Goal: Information Seeking & Learning: Learn about a topic

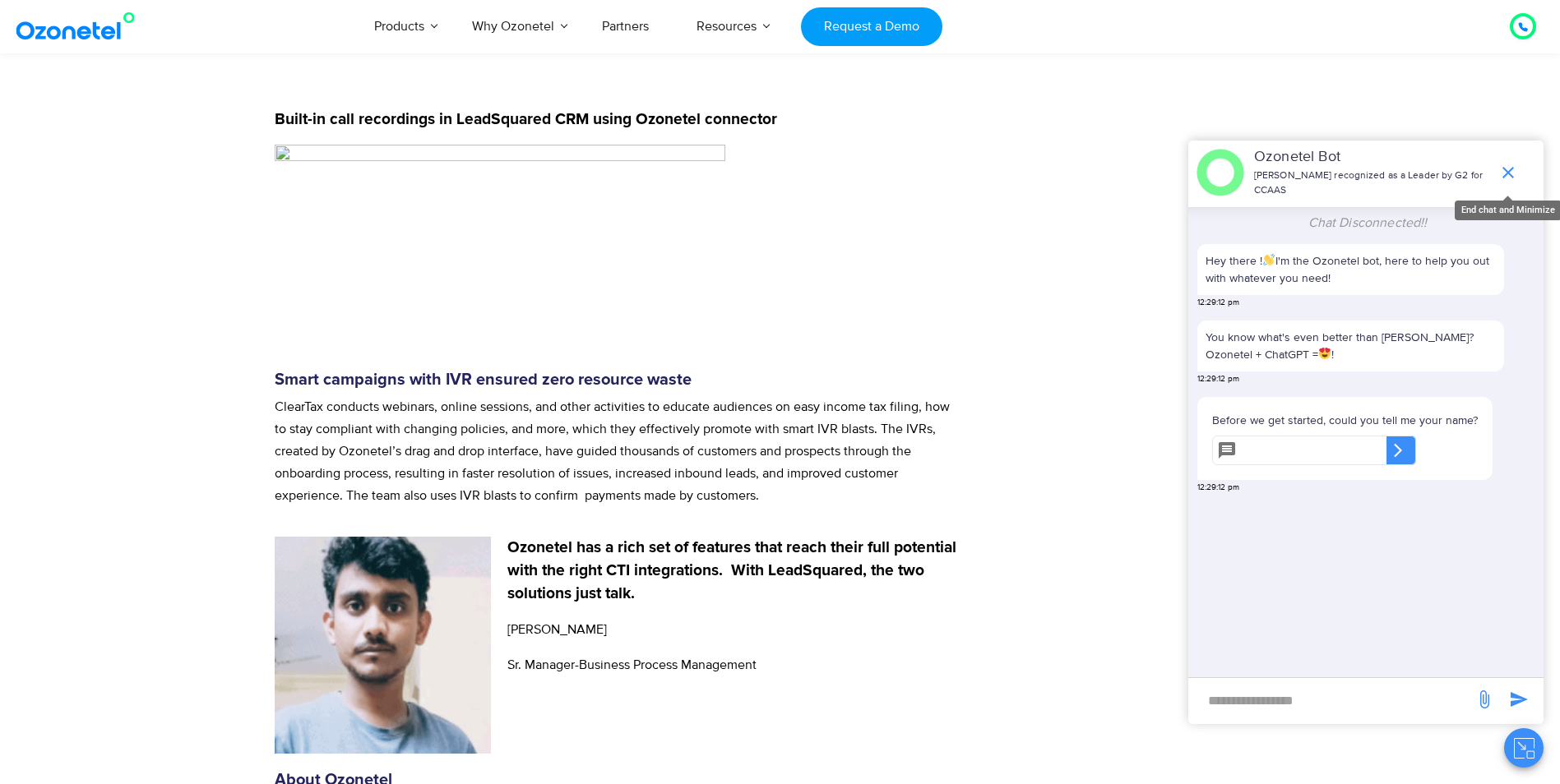
click at [1515, 166] on icon "end chat or minimize" at bounding box center [1508, 172] width 20 height 20
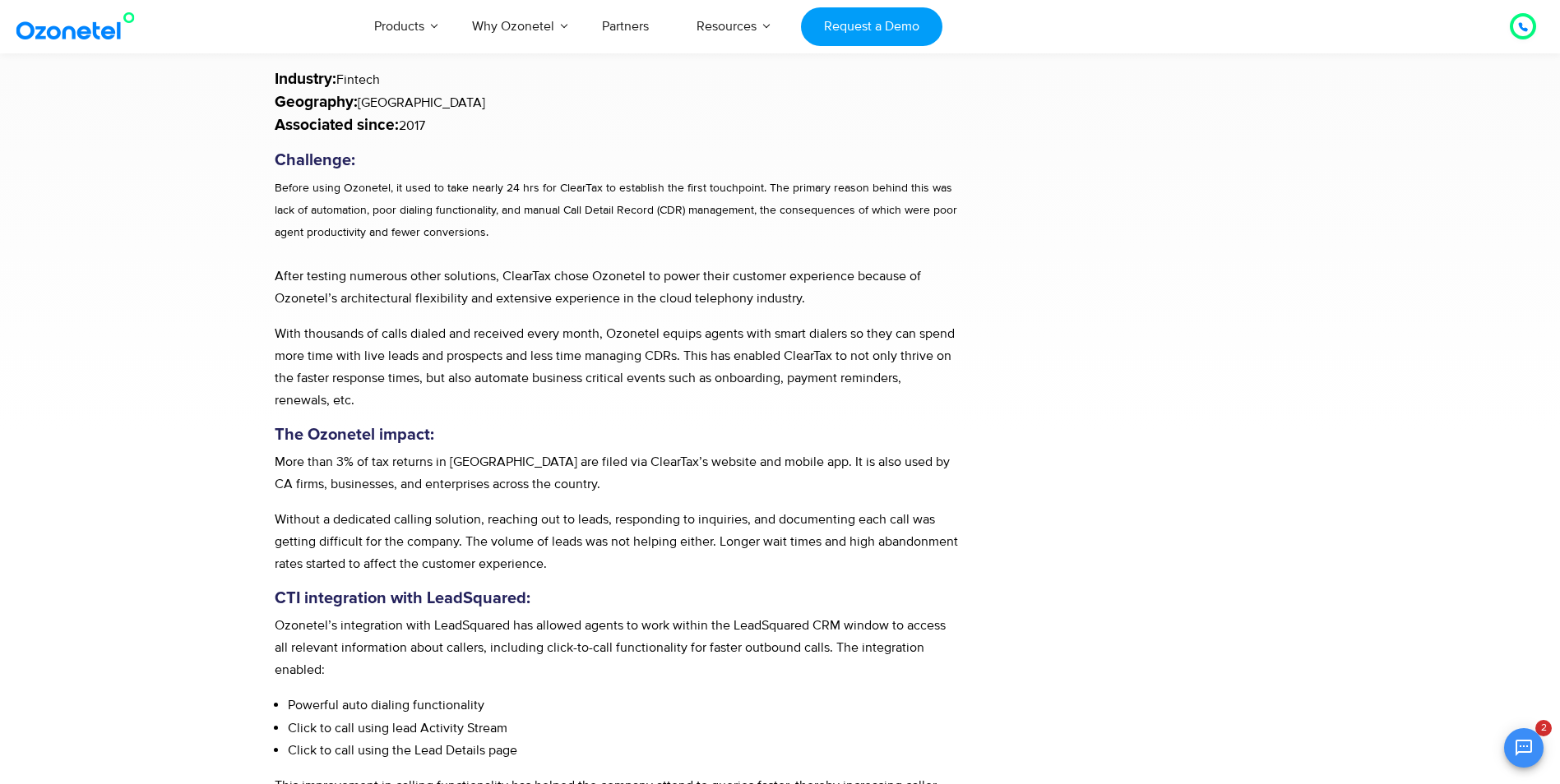
scroll to position [411, 0]
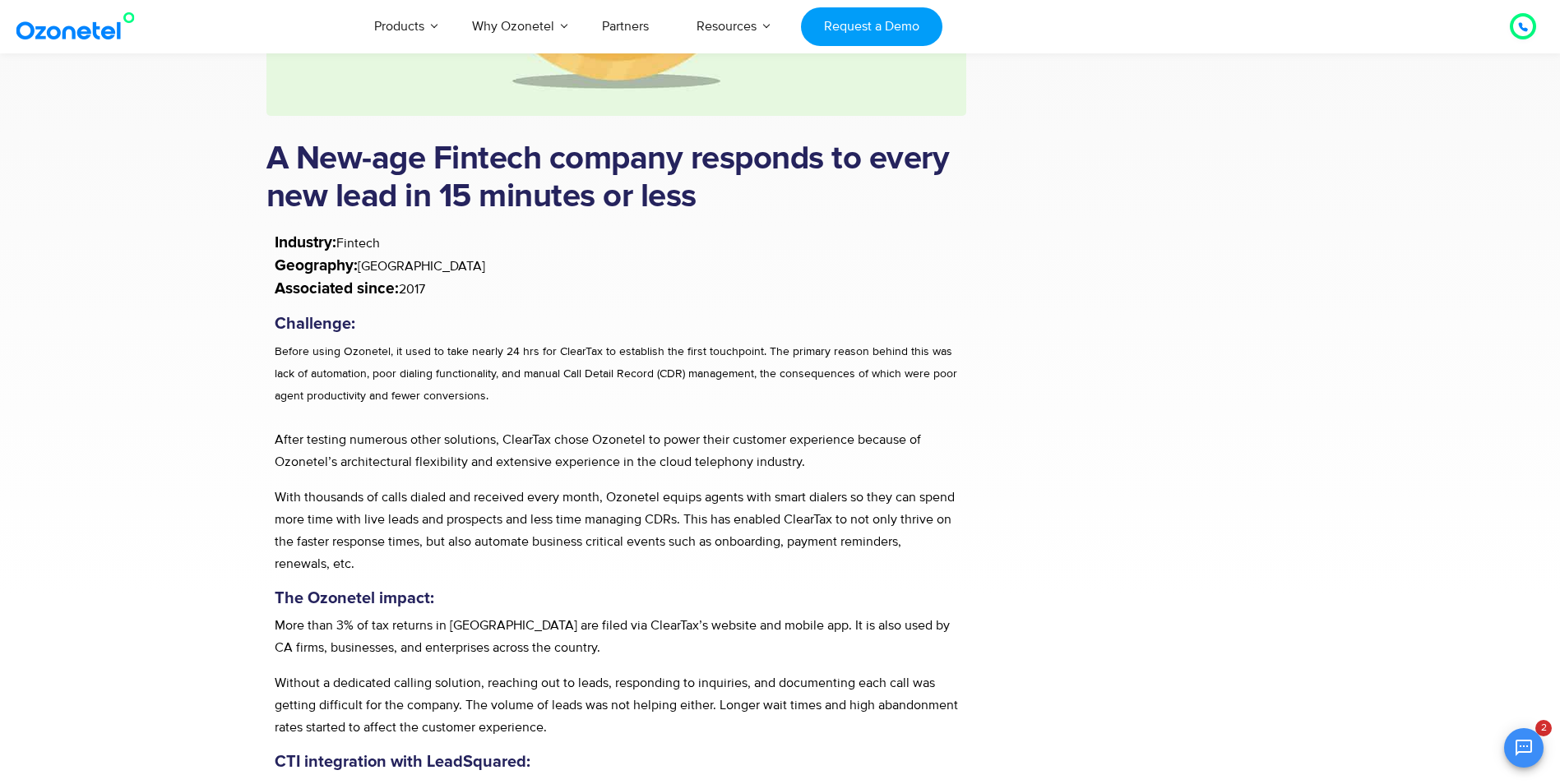
drag, startPoint x: 275, startPoint y: 238, endPoint x: 631, endPoint y: 300, distance: 361.4
click at [631, 300] on p "Industry: Fintech Geography: India Associated since: 2017" at bounding box center [616, 266] width 685 height 69
drag, startPoint x: 631, startPoint y: 300, endPoint x: 519, endPoint y: 324, distance: 114.5
click at [519, 324] on h5 "Challenge:" at bounding box center [616, 324] width 685 height 20
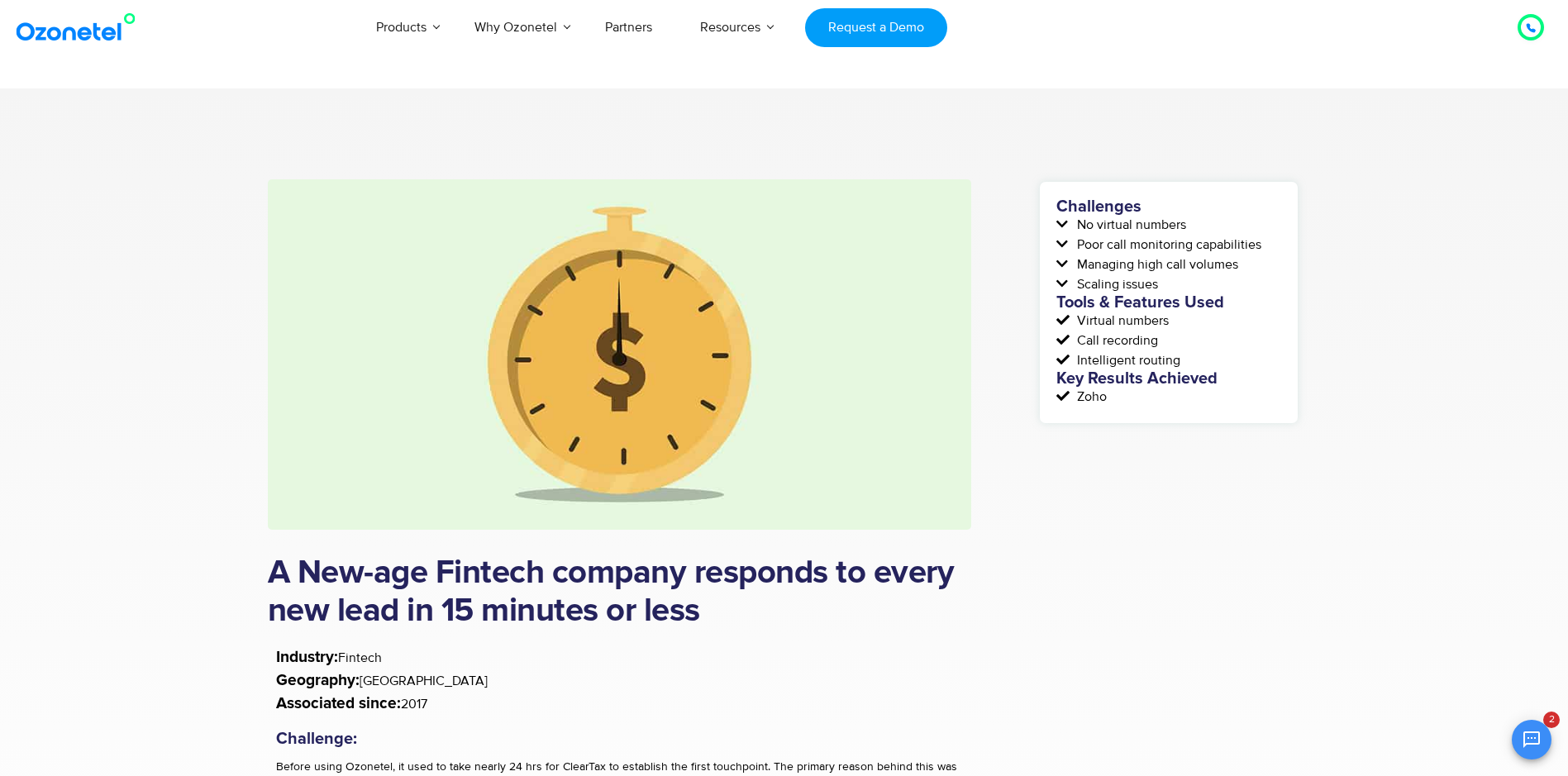
scroll to position [83, 0]
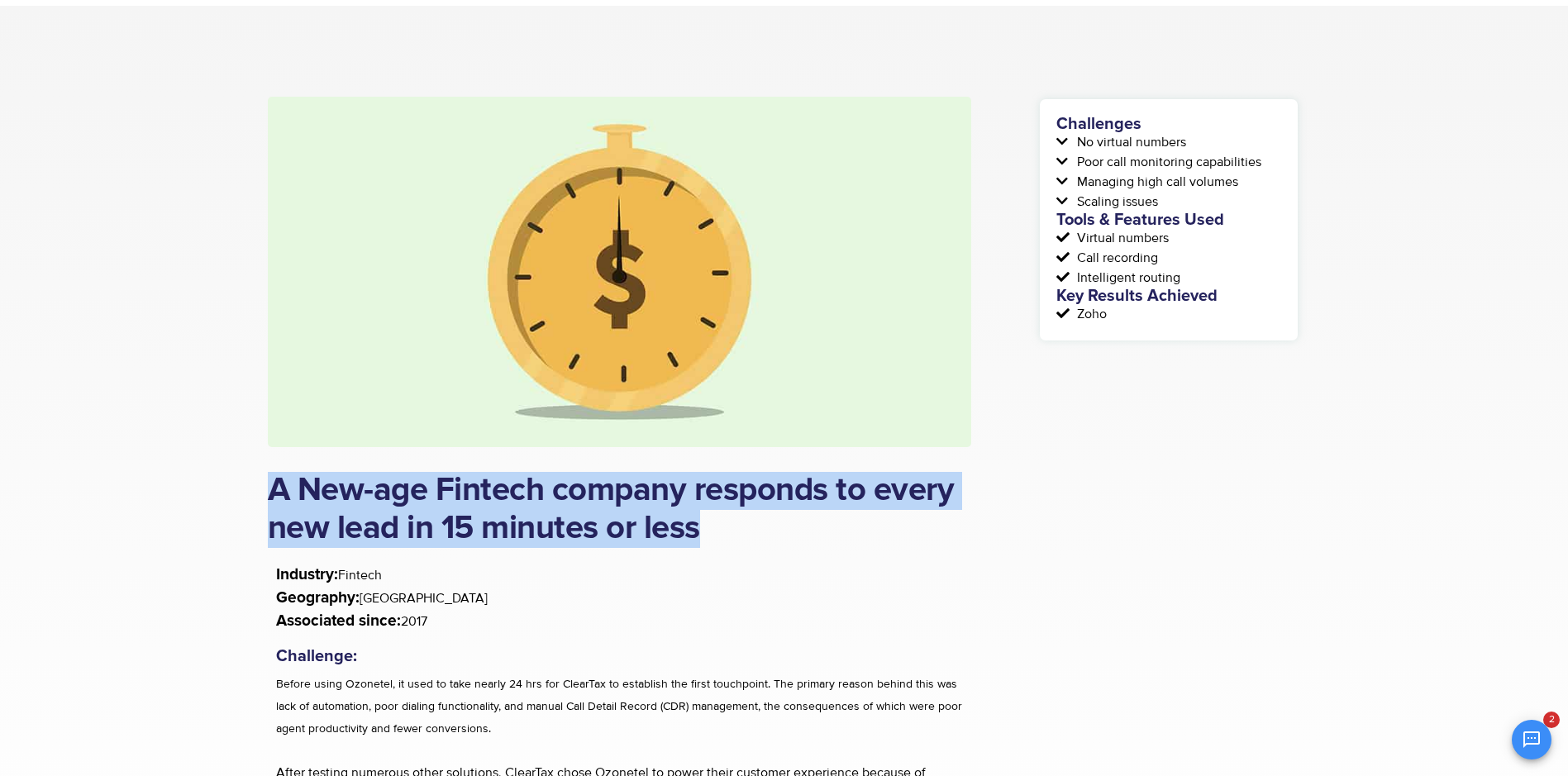
drag, startPoint x: 270, startPoint y: 491, endPoint x: 745, endPoint y: 531, distance: 476.7
click at [745, 531] on h1 "A New-age Fintech company responds to every new lead in 15 minutes or less" at bounding box center [620, 511] width 704 height 76
copy h1 "A New-age Fintech company responds to every new lead in 15 minutes or less"
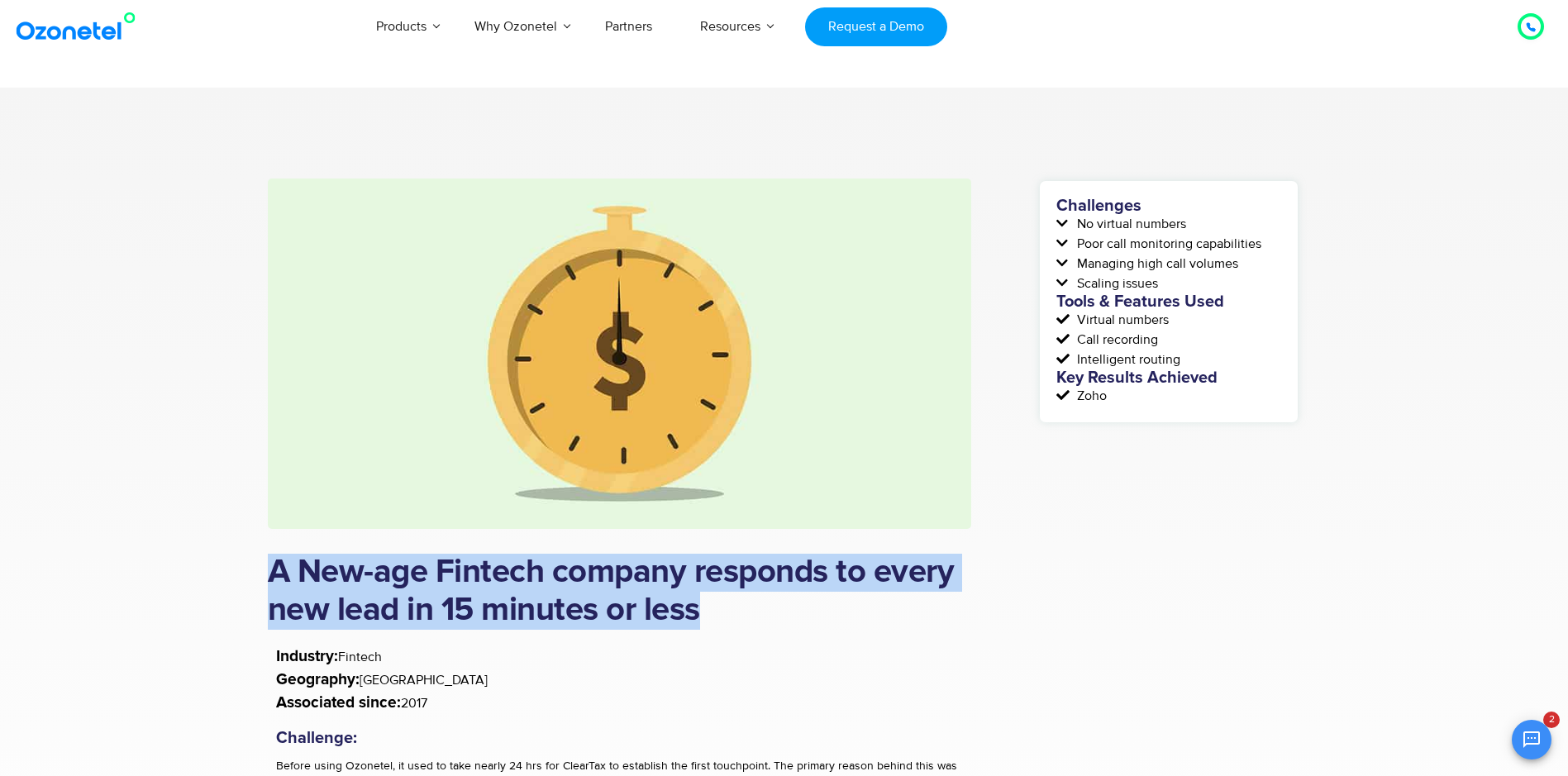
scroll to position [0, 0]
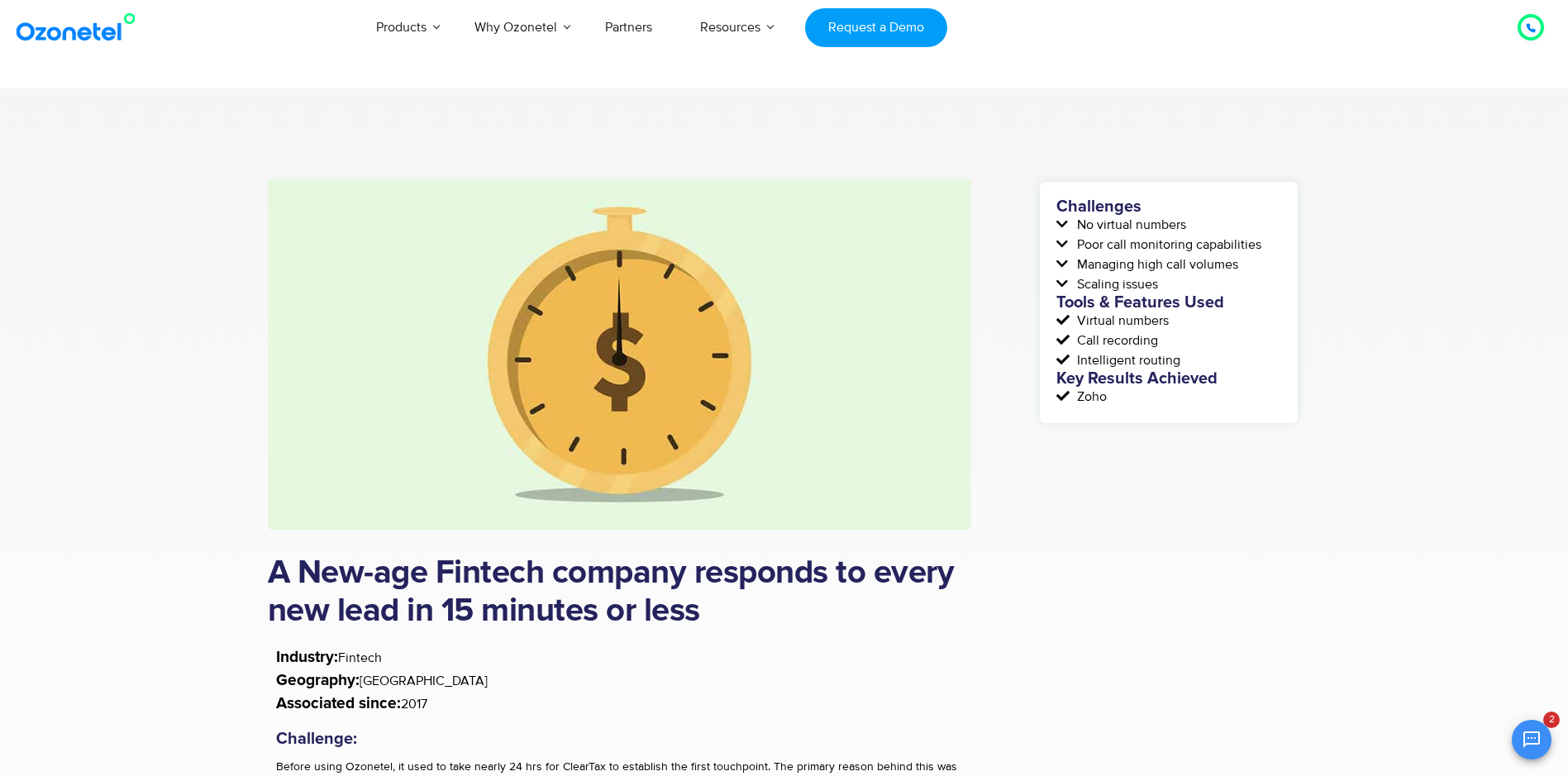
click at [929, 658] on p "Industry: Fintech Geography: India Associated since: 2017" at bounding box center [619, 681] width 688 height 70
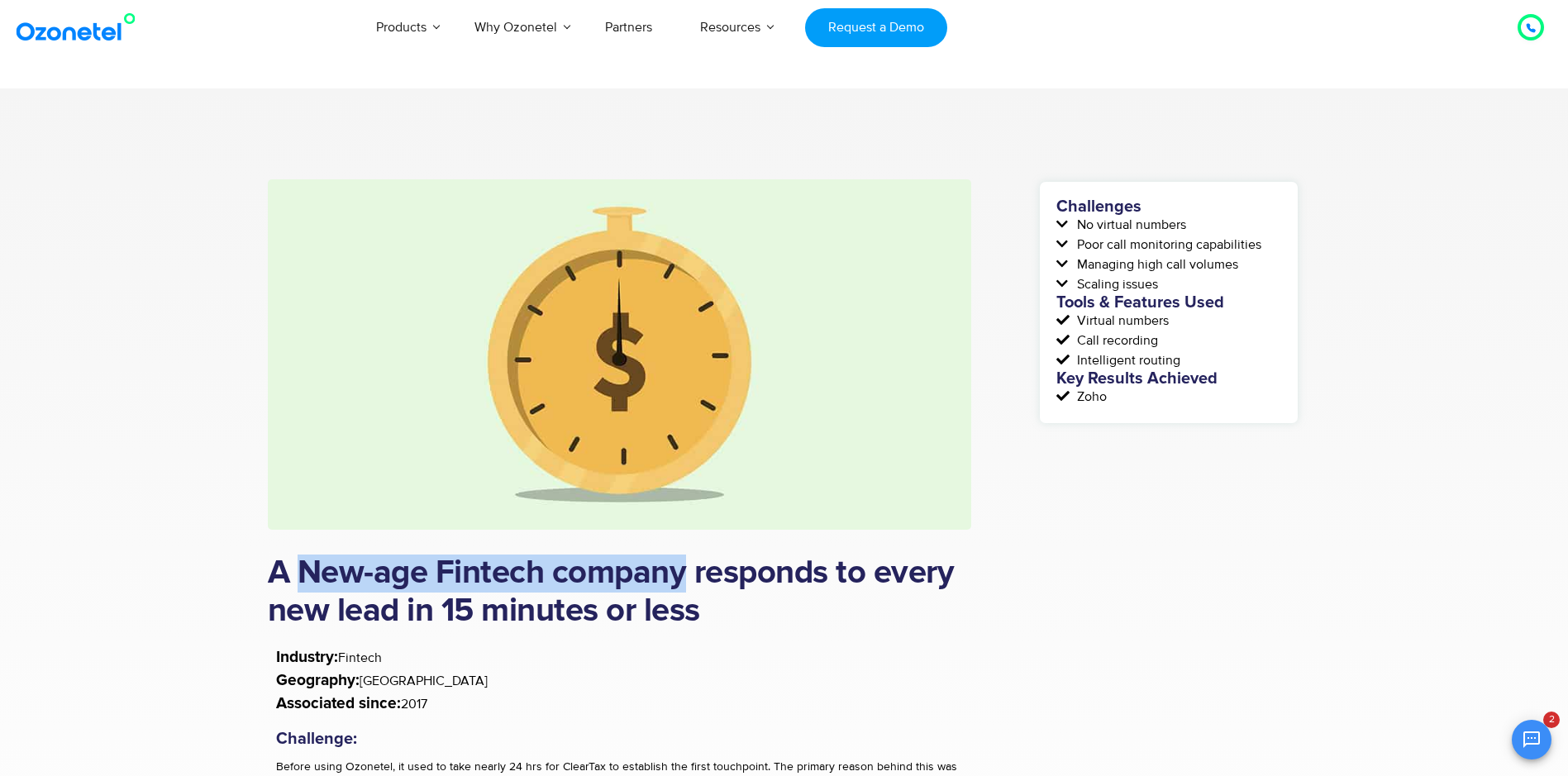
drag, startPoint x: 306, startPoint y: 571, endPoint x: 687, endPoint y: 573, distance: 381.0
click at [687, 573] on h1 "A New-age Fintech company responds to every new lead in 15 minutes or less" at bounding box center [620, 593] width 704 height 76
copy h1 "New-age Fintech company"
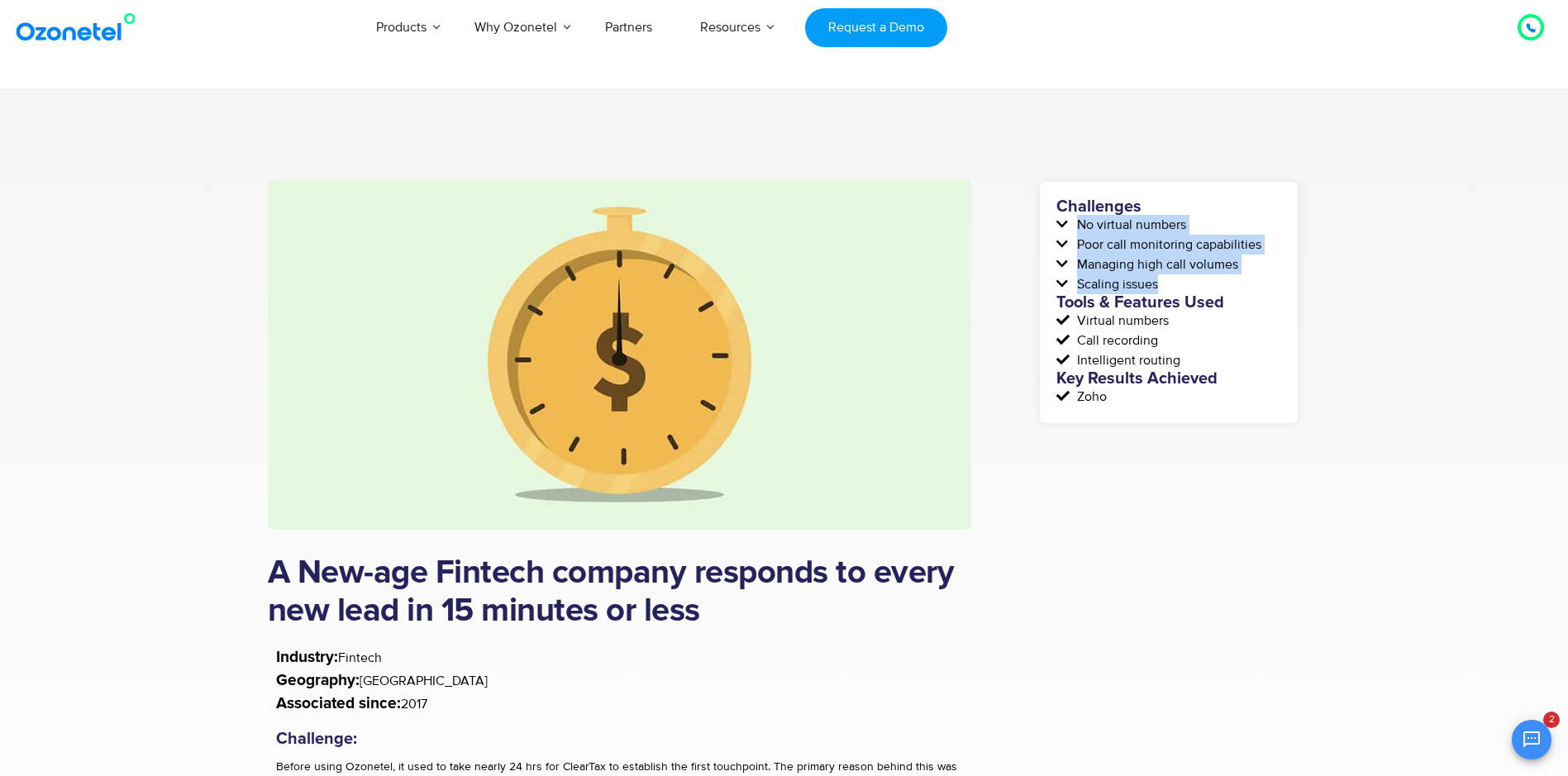
drag, startPoint x: 1079, startPoint y: 224, endPoint x: 1160, endPoint y: 285, distance: 101.4
click at [1160, 285] on div "Challenges No virtual numbers Poor call monitoring capabilities Managing high c…" at bounding box center [1169, 303] width 225 height 208
copy div "No virtual numbers Poor call monitoring capabilities Managing high call volumes…"
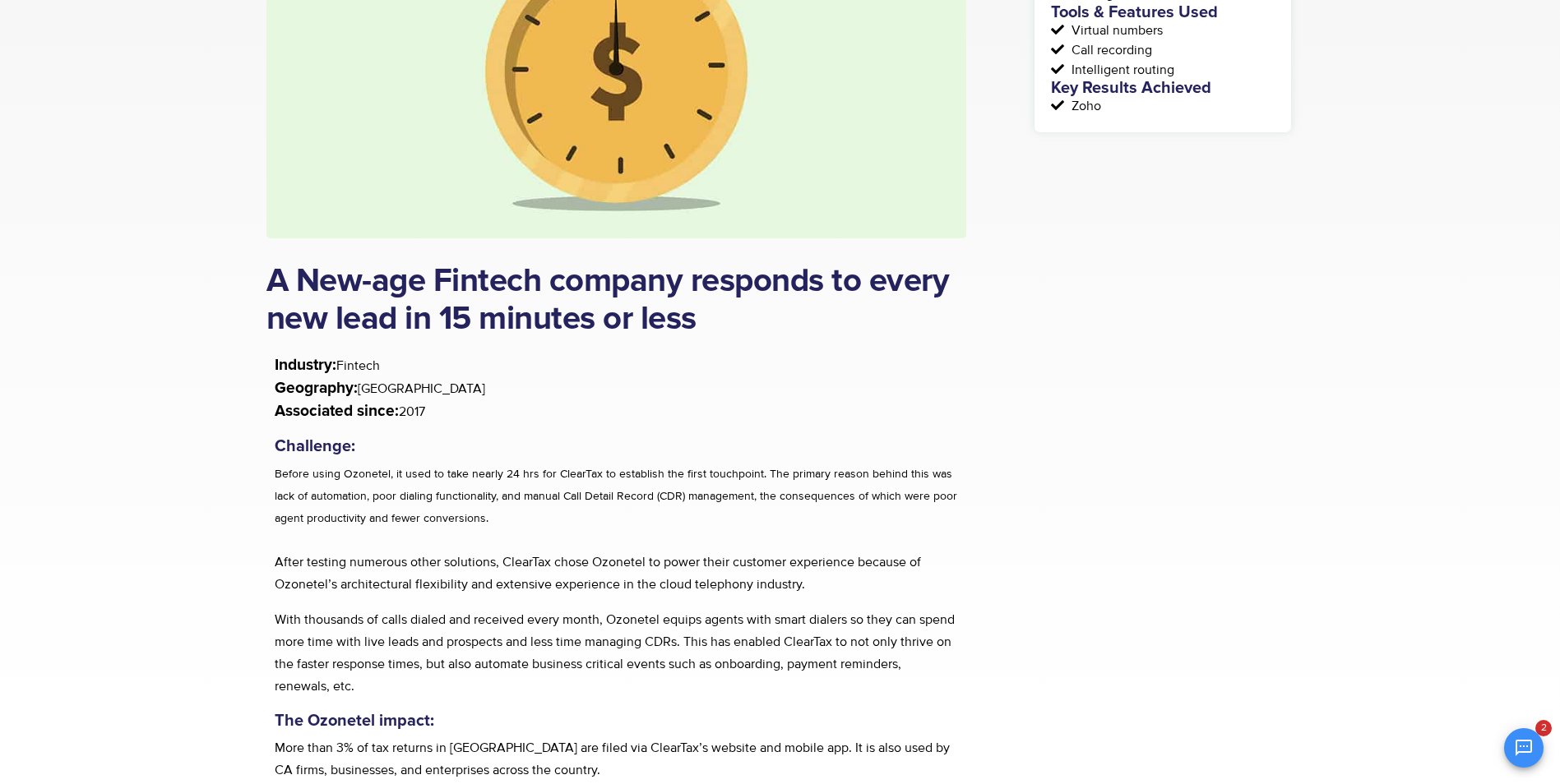
scroll to position [328, 0]
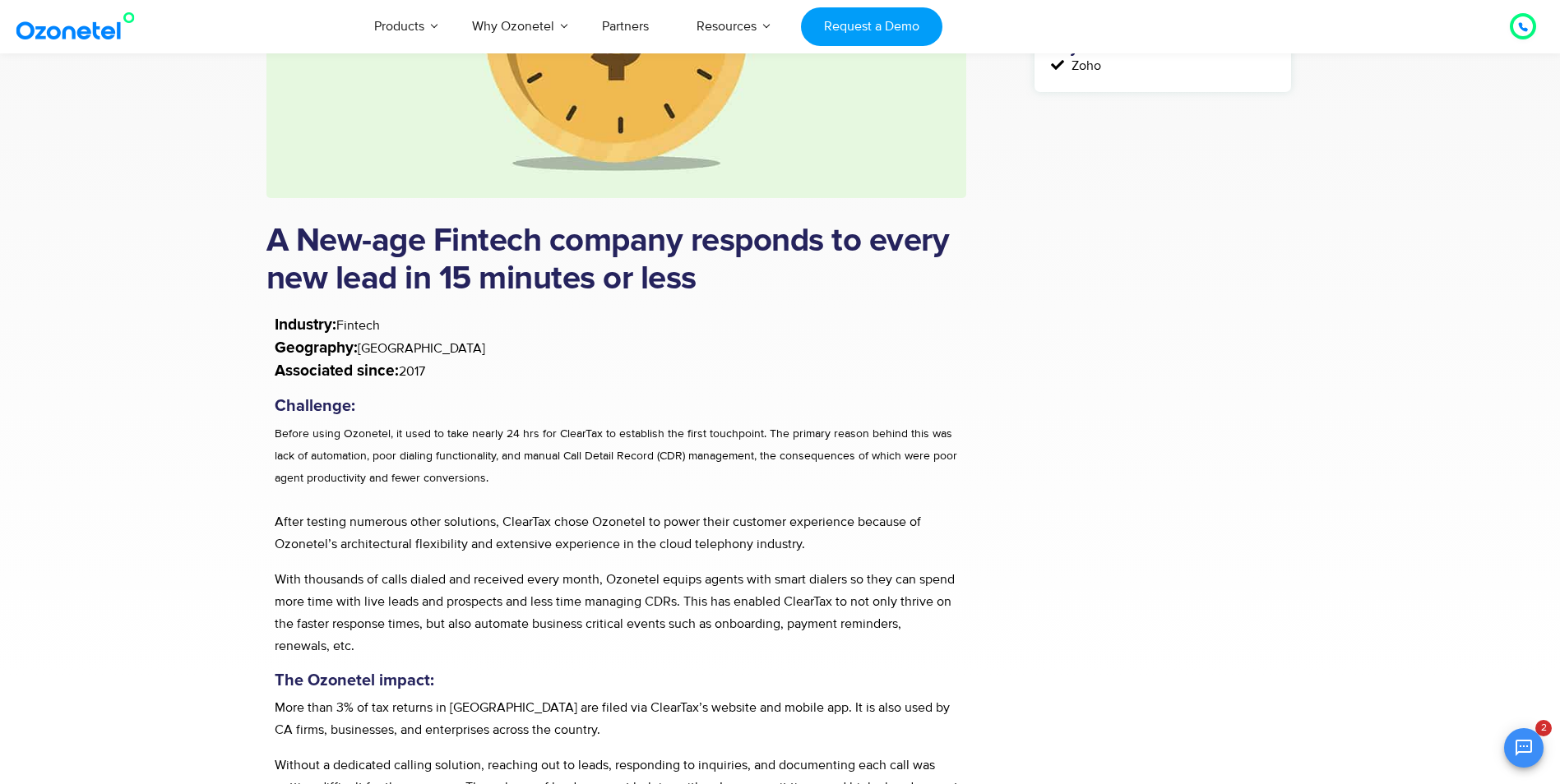
drag, startPoint x: 274, startPoint y: 322, endPoint x: 436, endPoint y: 377, distance: 171.1
click at [436, 377] on p "Industry: Fintech Geography: India Associated since: 2017" at bounding box center [616, 348] width 685 height 69
drag, startPoint x: 275, startPoint y: 324, endPoint x: 394, endPoint y: 323, distance: 119.0
click at [394, 323] on p "Industry: Fintech Geography: India Associated since: 2017" at bounding box center [616, 348] width 685 height 69
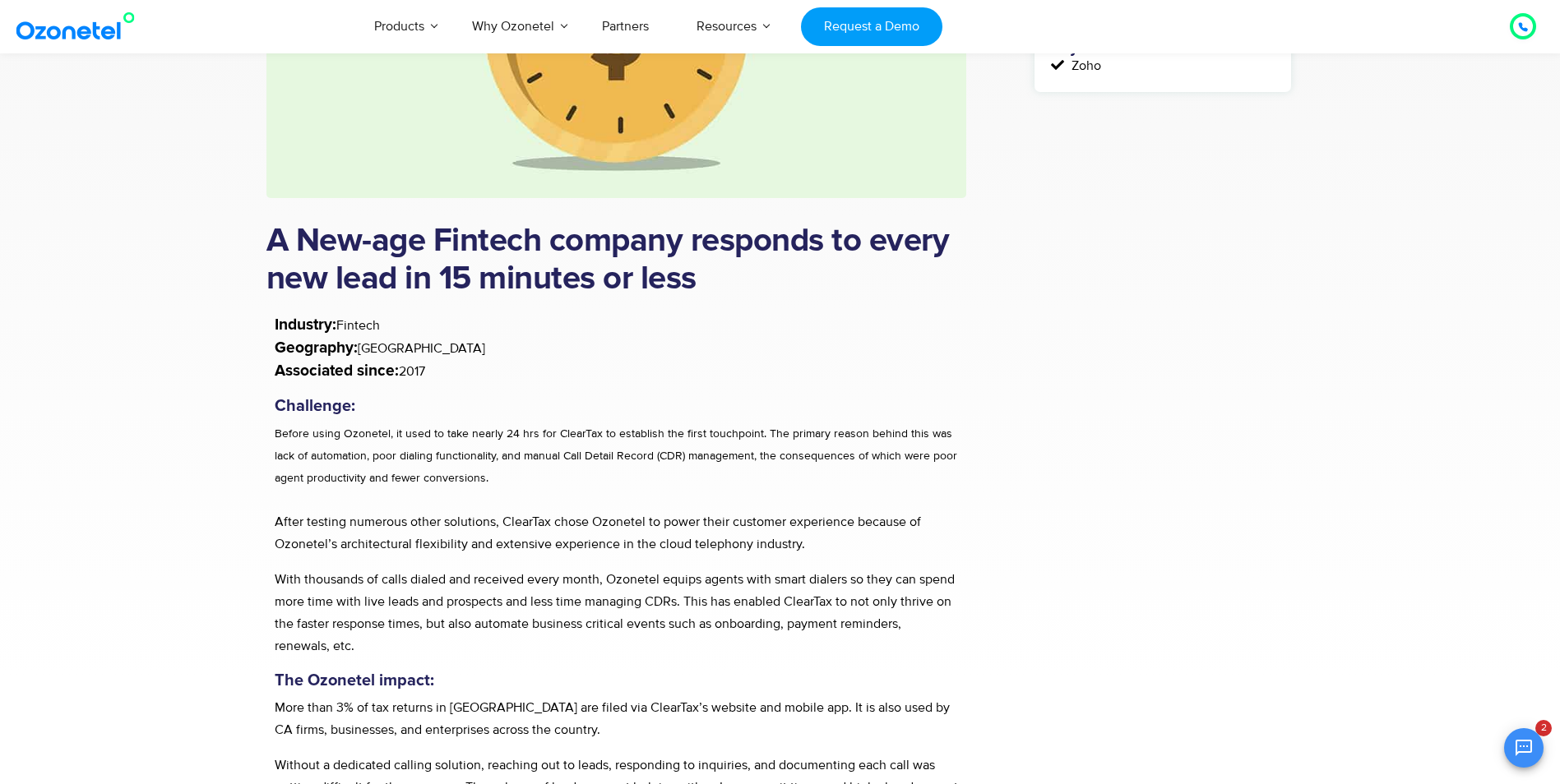
copy p "Industry: Fintech"
drag, startPoint x: 274, startPoint y: 349, endPoint x: 408, endPoint y: 349, distance: 134.0
click at [408, 349] on p "Industry: Fintech Geography: India Associated since: 2017" at bounding box center [616, 348] width 685 height 69
copy p "Geography: India"
drag, startPoint x: 276, startPoint y: 372, endPoint x: 494, endPoint y: 372, distance: 218.0
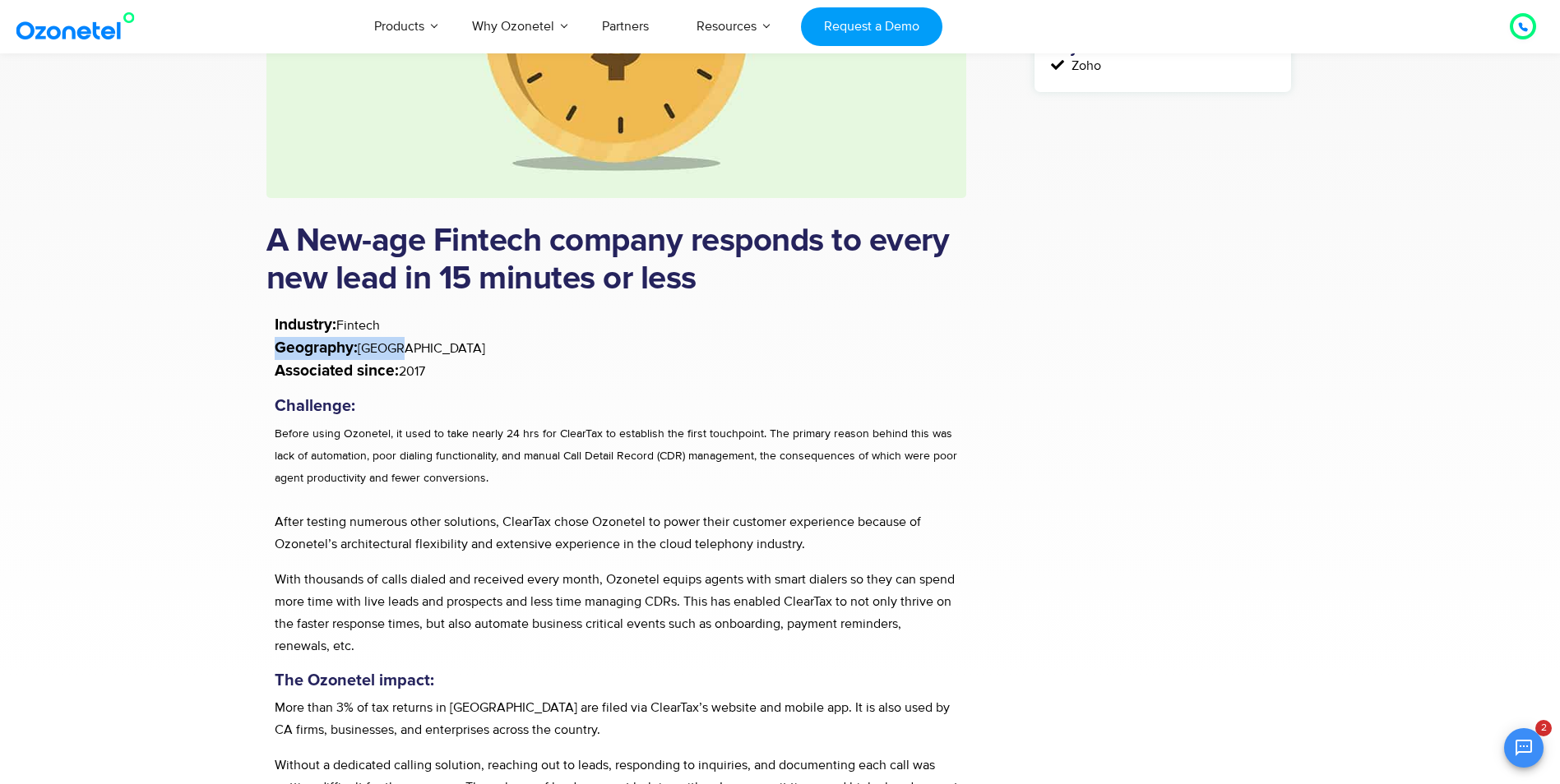
click at [494, 372] on p "Industry: Fintech Geography: India Associated since: 2017" at bounding box center [616, 348] width 685 height 69
copy p "Associated since: 2017"
drag, startPoint x: 277, startPoint y: 403, endPoint x: 349, endPoint y: 403, distance: 72.0
click at [349, 403] on h5 "Challenge:" at bounding box center [616, 405] width 685 height 20
copy h5 "Challenge"
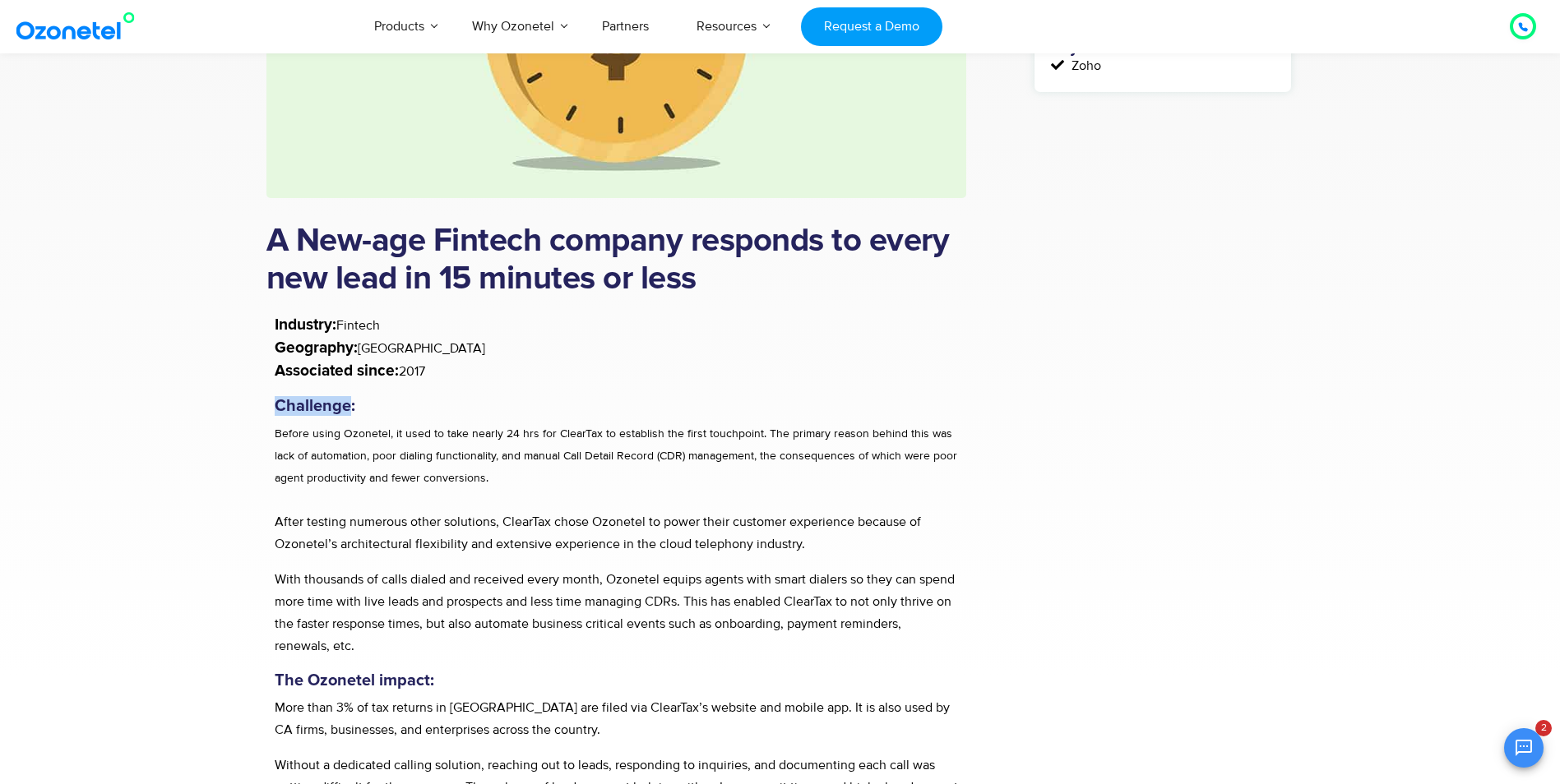
copy h5 "Challenge"
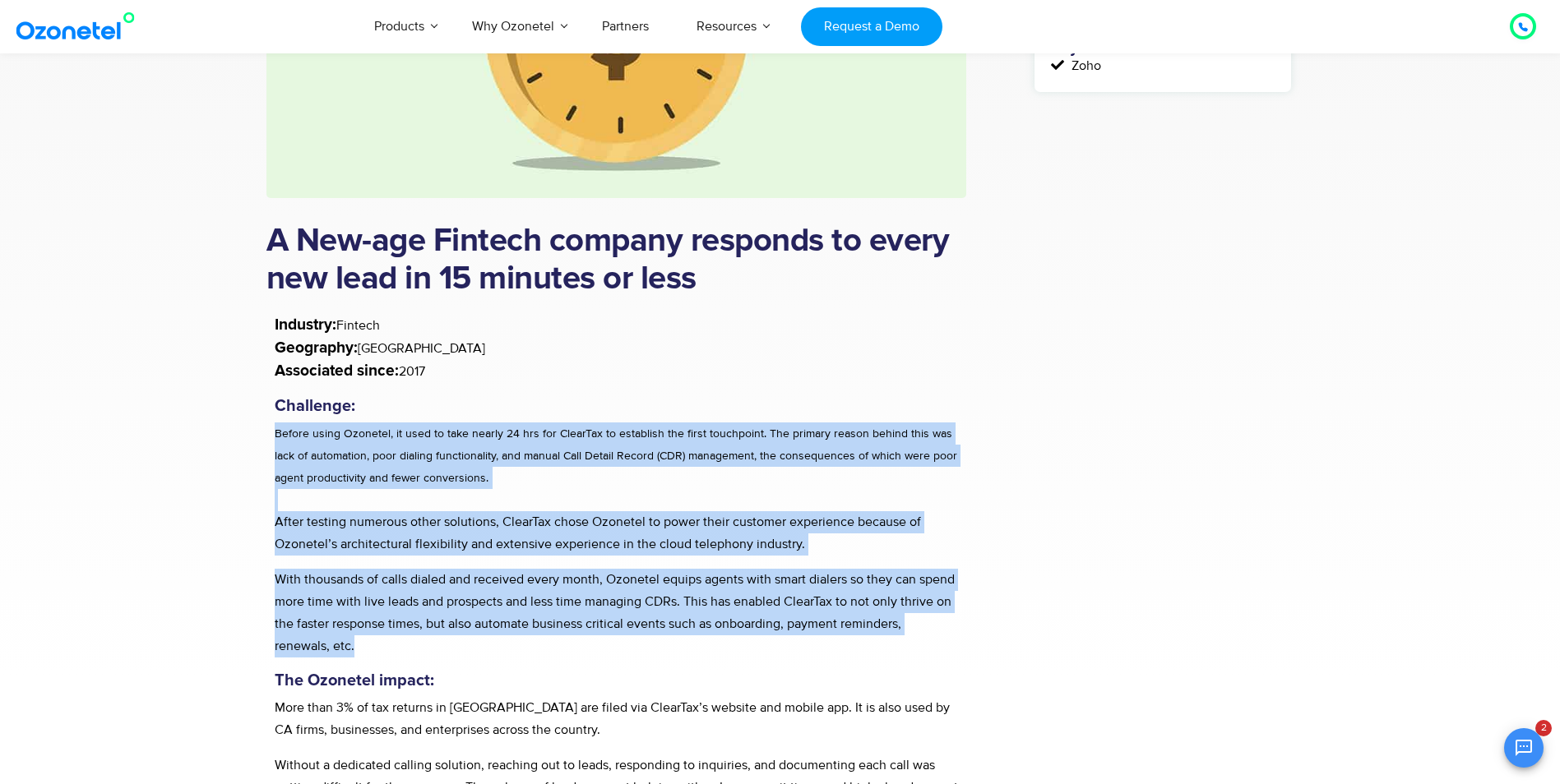
drag, startPoint x: 274, startPoint y: 433, endPoint x: 642, endPoint y: 649, distance: 426.7
copy div "Before using Ozonetel, it used to take nearly 24 hrs for ClearTax to establish …"
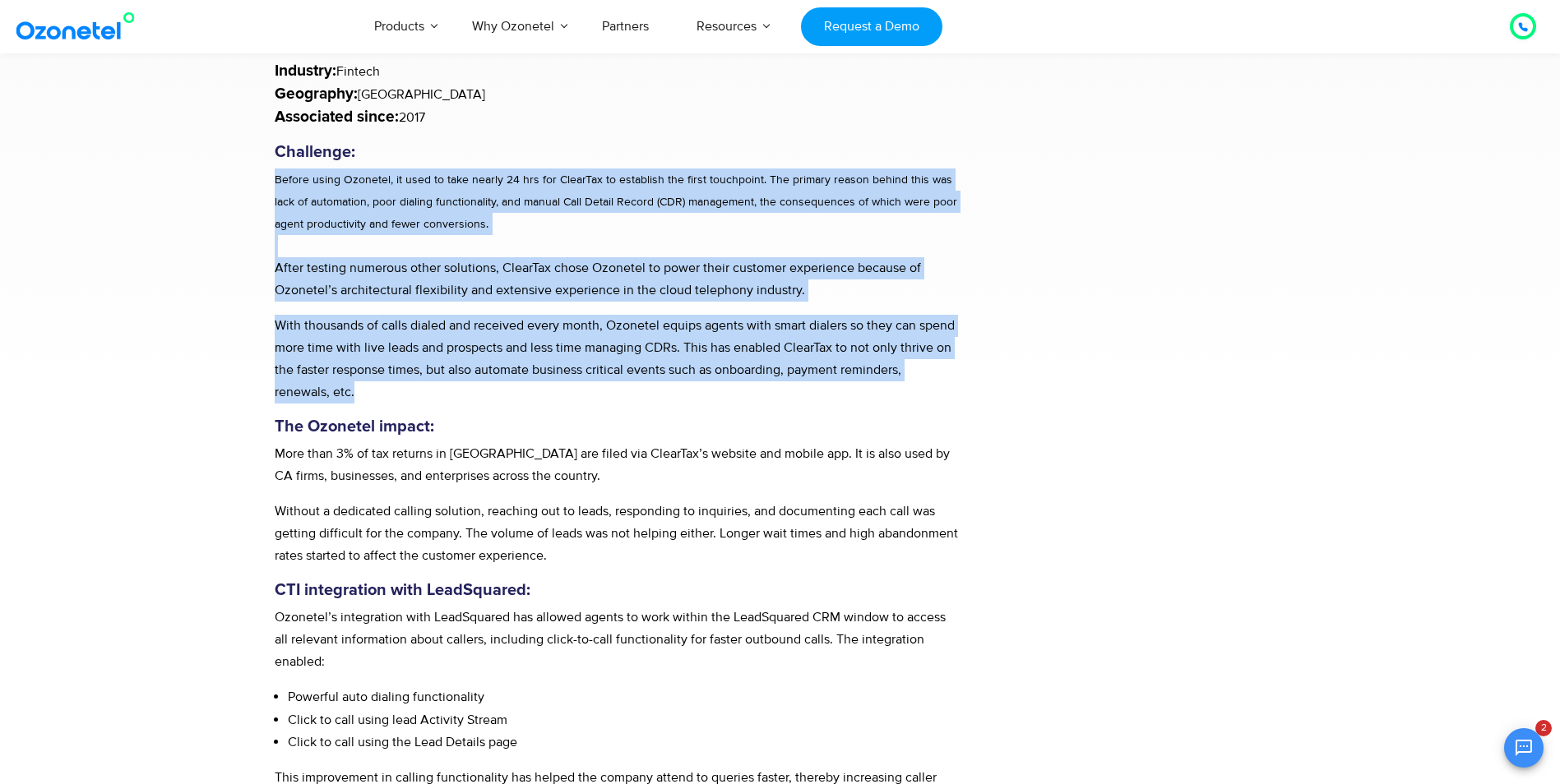
scroll to position [575, 0]
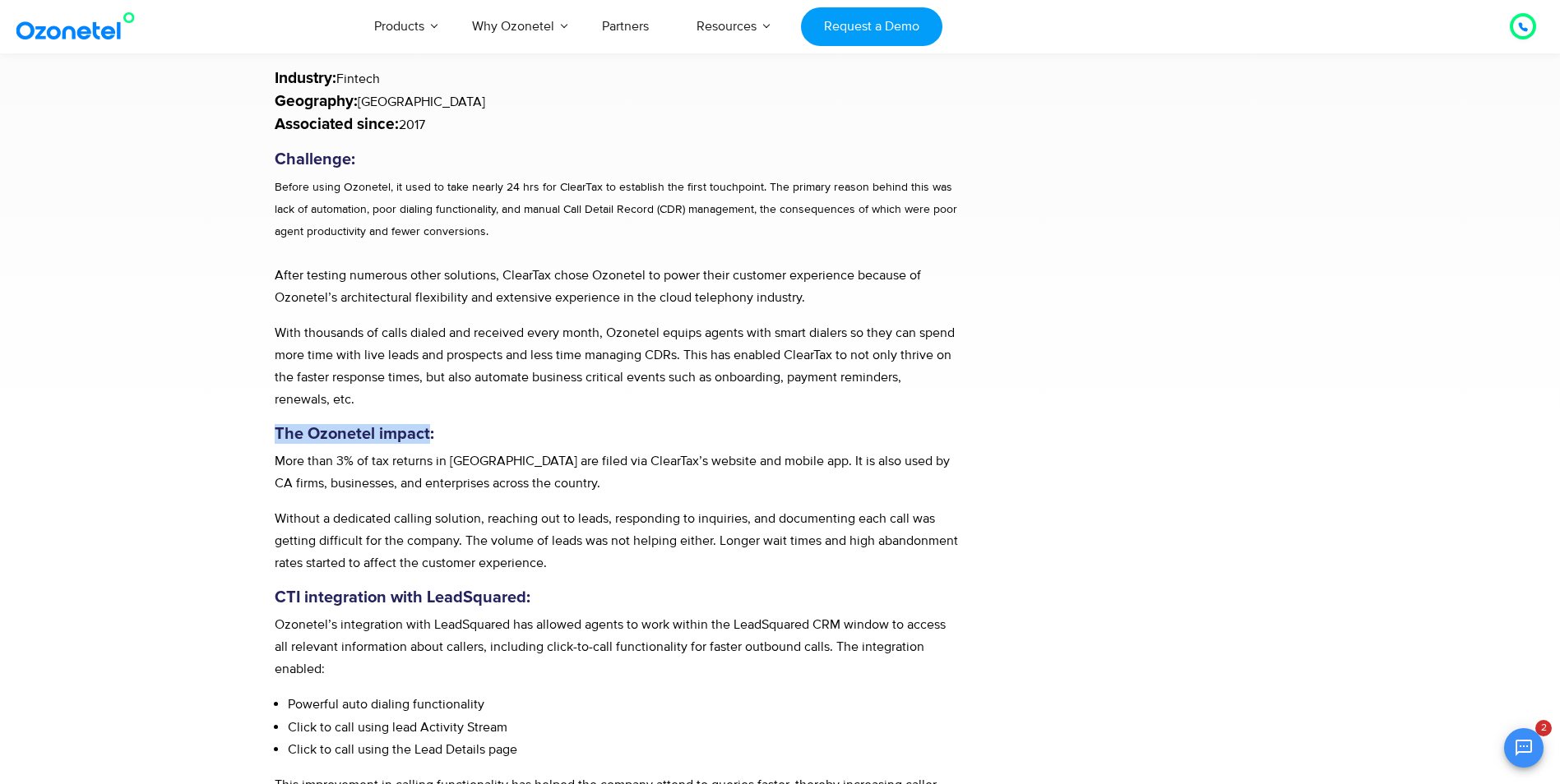
drag, startPoint x: 427, startPoint y: 435, endPoint x: 266, endPoint y: 436, distance: 161.0
copy h5 "The Ozonetel impact"
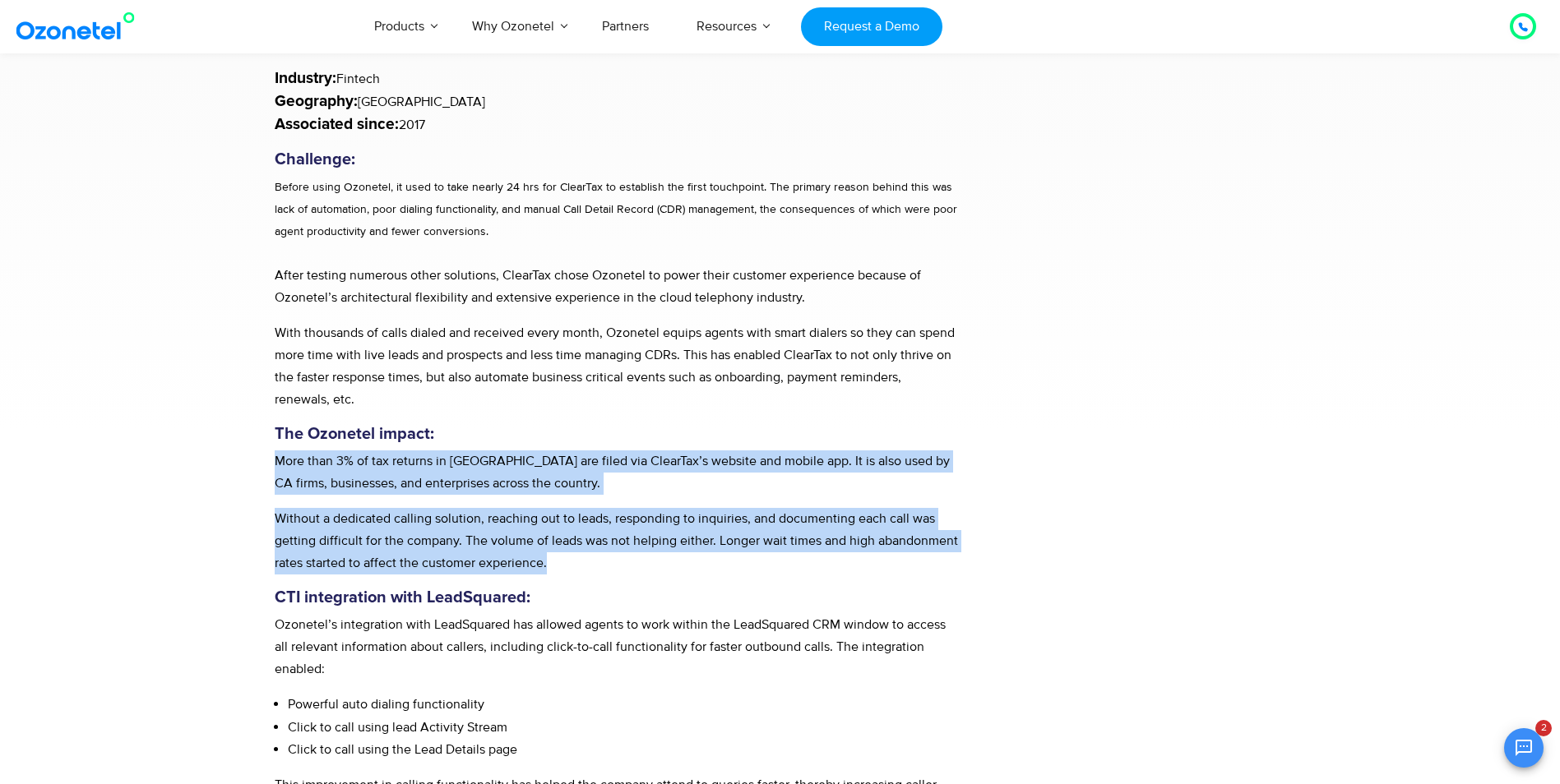
drag, startPoint x: 275, startPoint y: 458, endPoint x: 752, endPoint y: 560, distance: 487.8
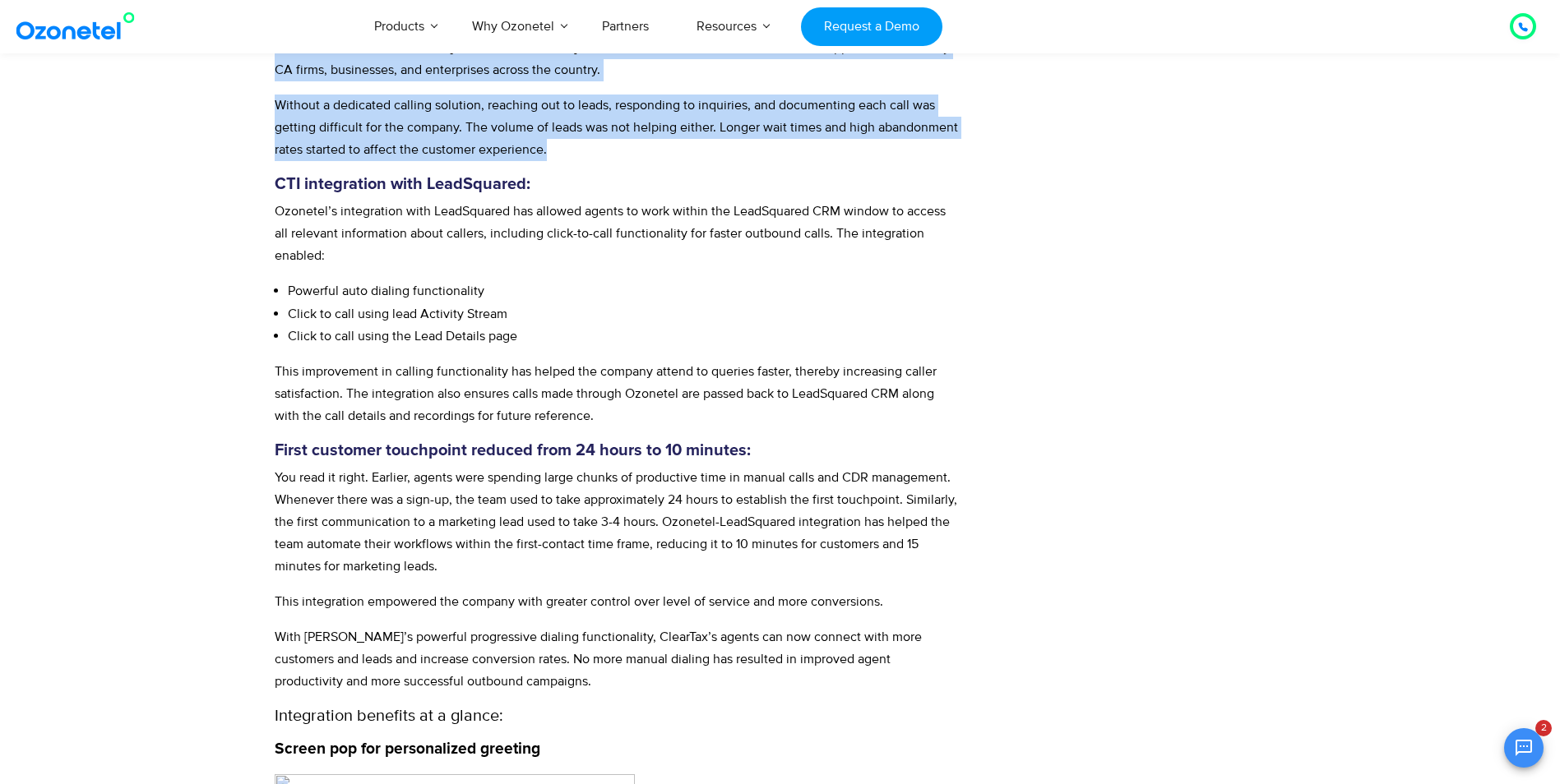
scroll to position [986, 0]
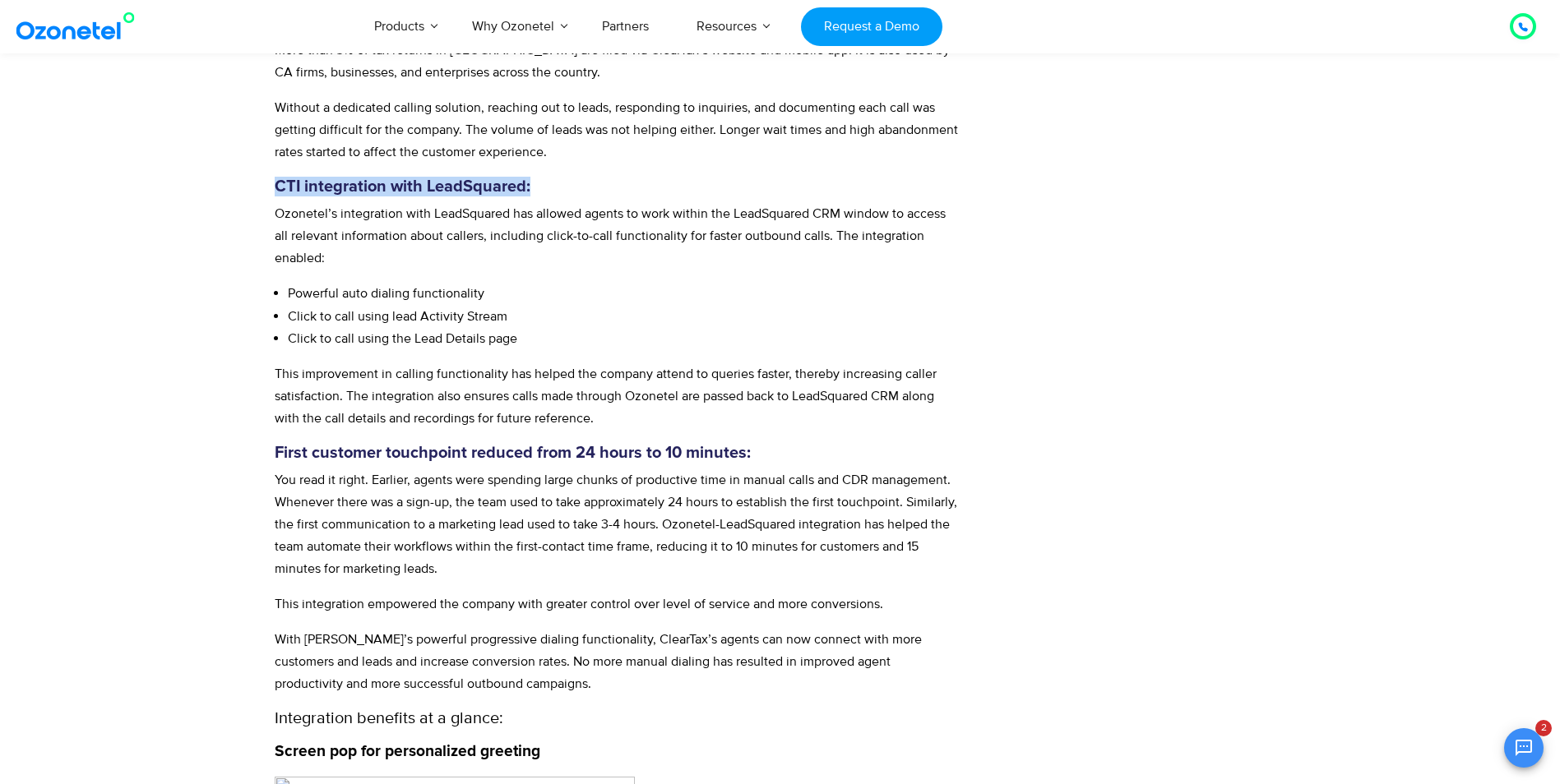
drag, startPoint x: 275, startPoint y: 187, endPoint x: 585, endPoint y: 185, distance: 310.0
click at [585, 185] on h5 "CTI integration with LeadSquared:" at bounding box center [616, 186] width 685 height 20
click at [532, 181] on h5 "CTI integration with LeadSquared:" at bounding box center [616, 186] width 685 height 20
drag, startPoint x: 525, startPoint y: 185, endPoint x: 276, endPoint y: 189, distance: 249.0
click at [276, 189] on h5 "CTI integration with LeadSquared:" at bounding box center [616, 186] width 685 height 20
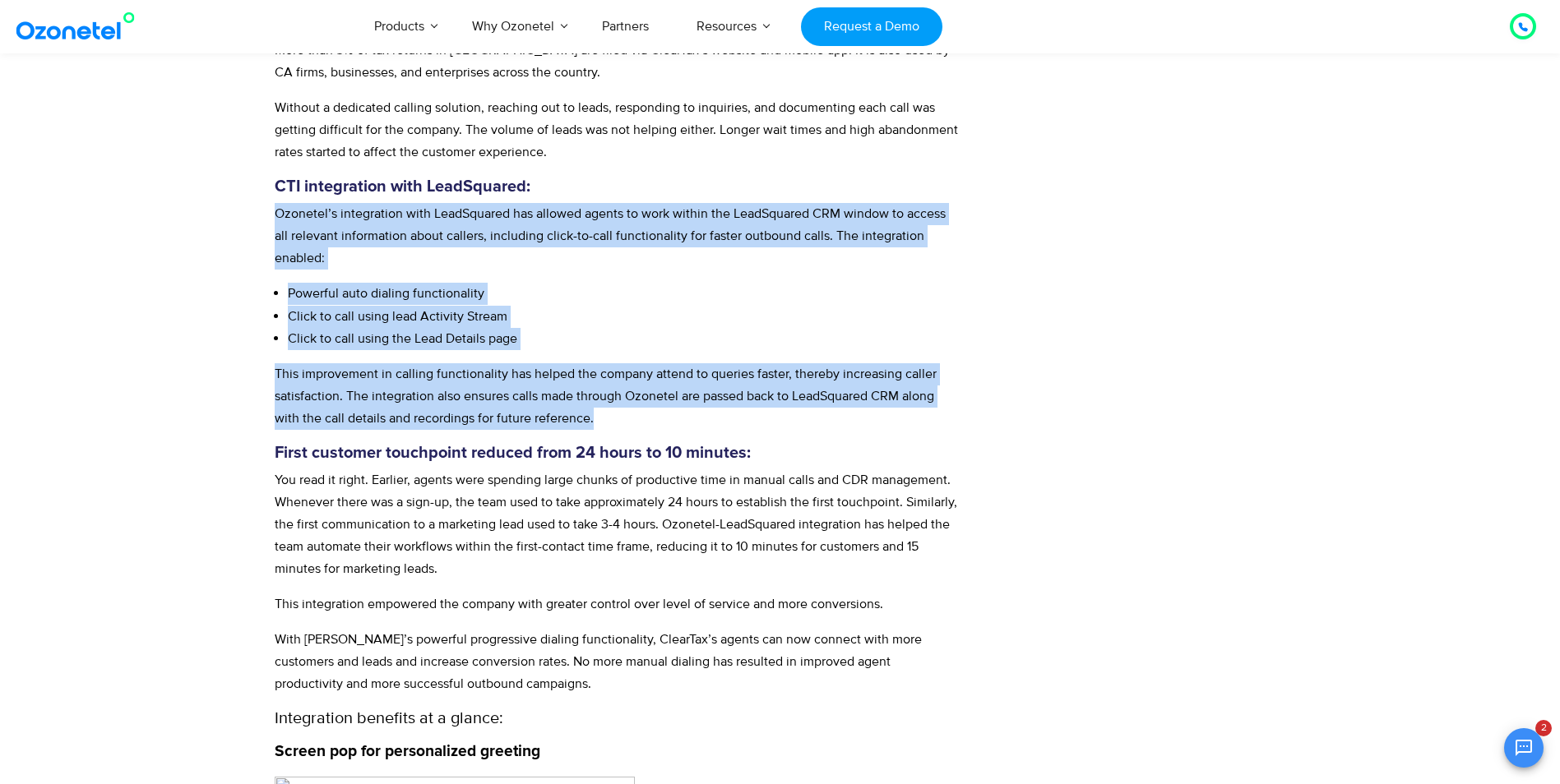
drag, startPoint x: 276, startPoint y: 212, endPoint x: 607, endPoint y: 421, distance: 391.5
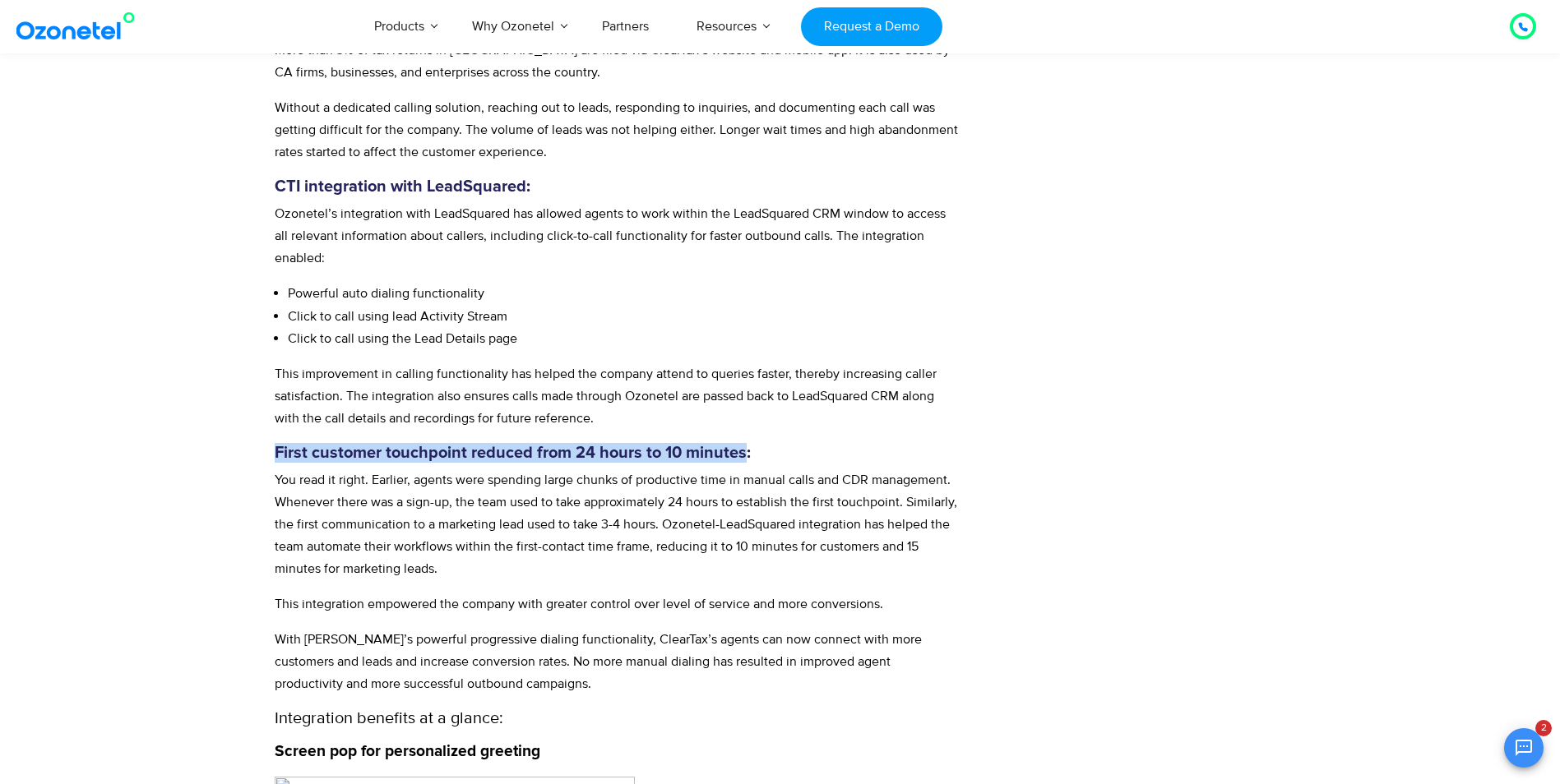
drag, startPoint x: 745, startPoint y: 449, endPoint x: 267, endPoint y: 444, distance: 478.0
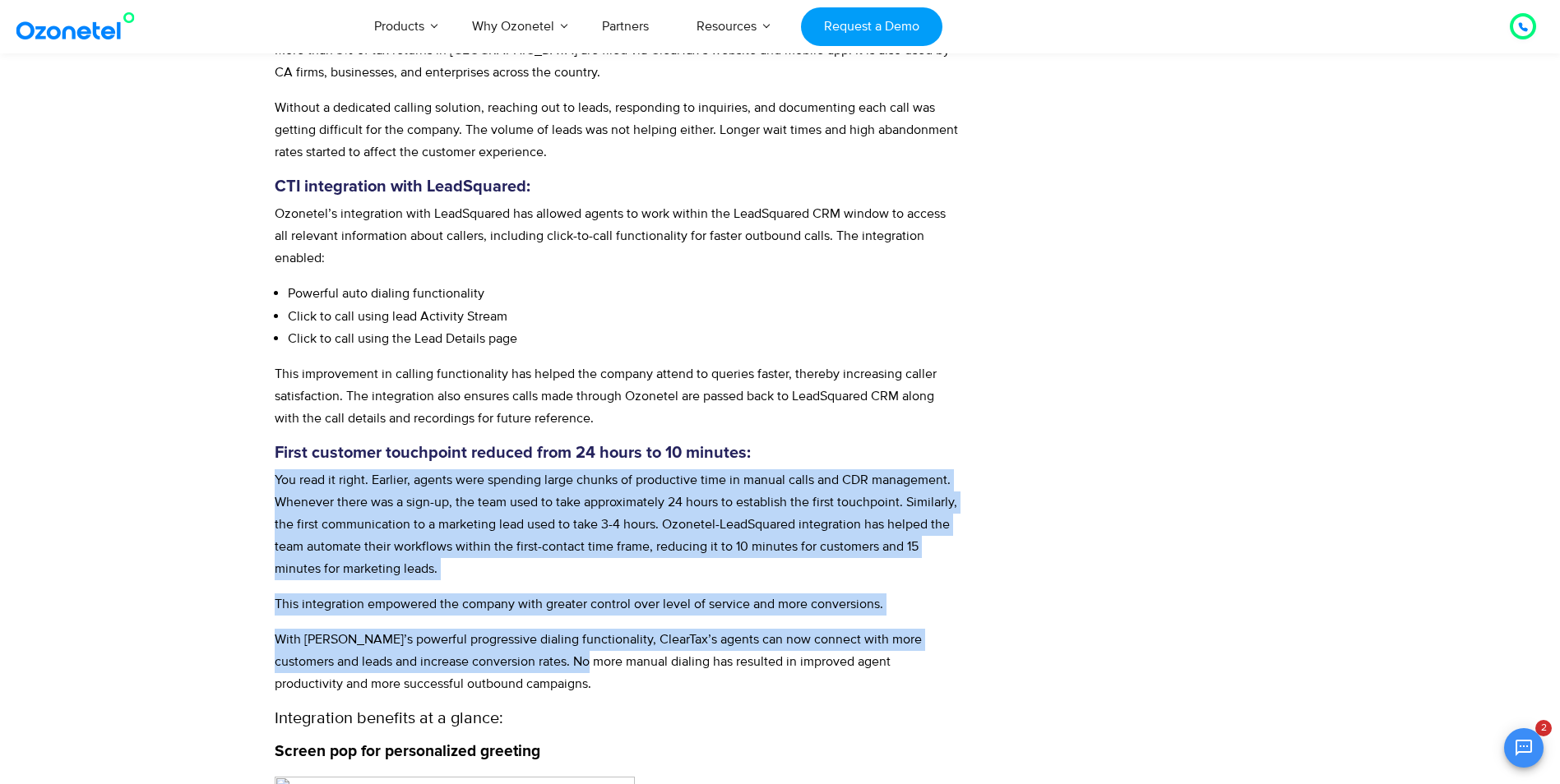
scroll to position [1316, 0]
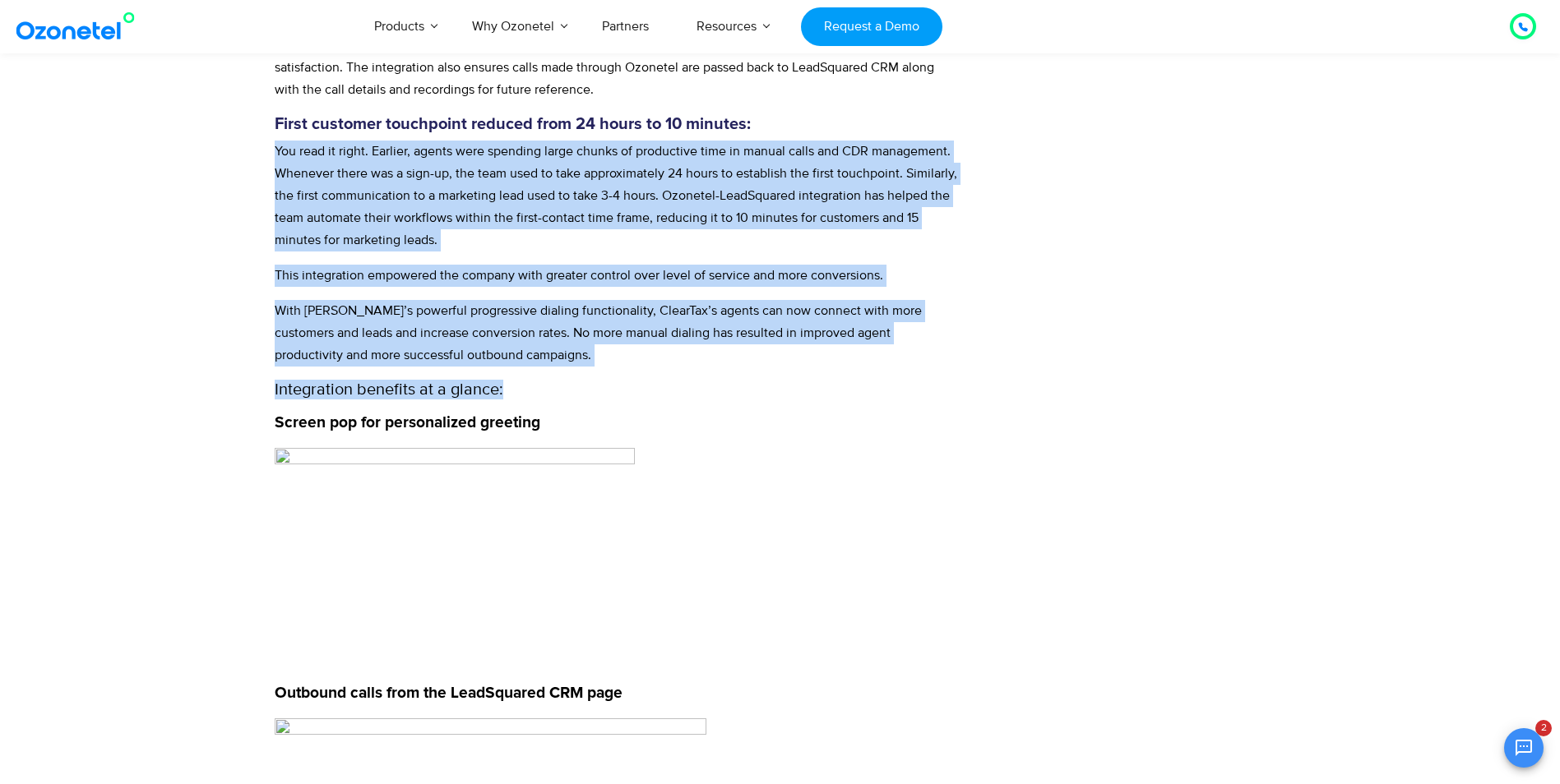
drag, startPoint x: 277, startPoint y: 476, endPoint x: 531, endPoint y: 383, distance: 270.5
click at [531, 383] on div "Industry: Fintech Geography: India Associated since: 2017 Challenge: Before usi…" at bounding box center [616, 616] width 685 height 2577
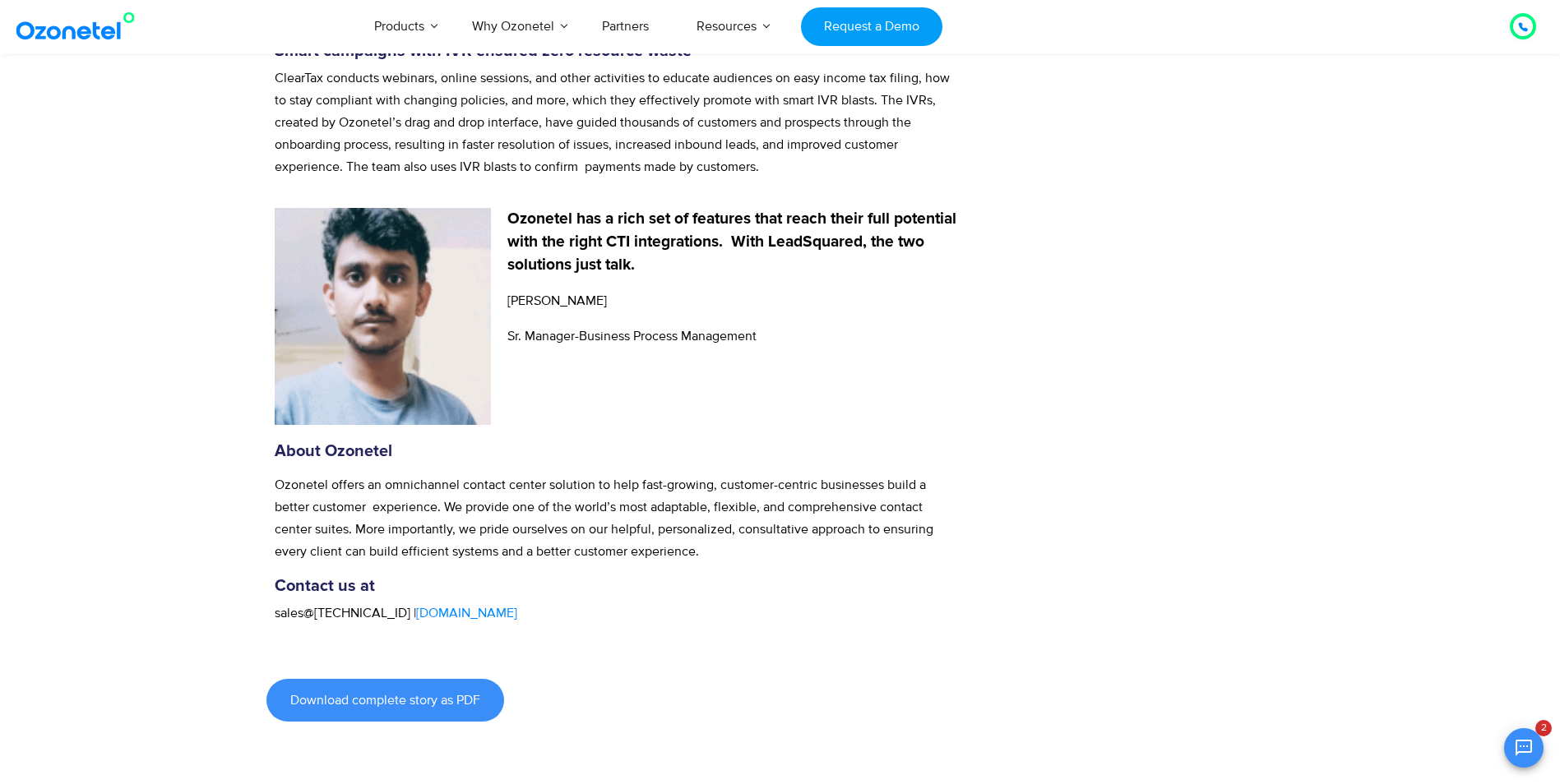
scroll to position [2795, 0]
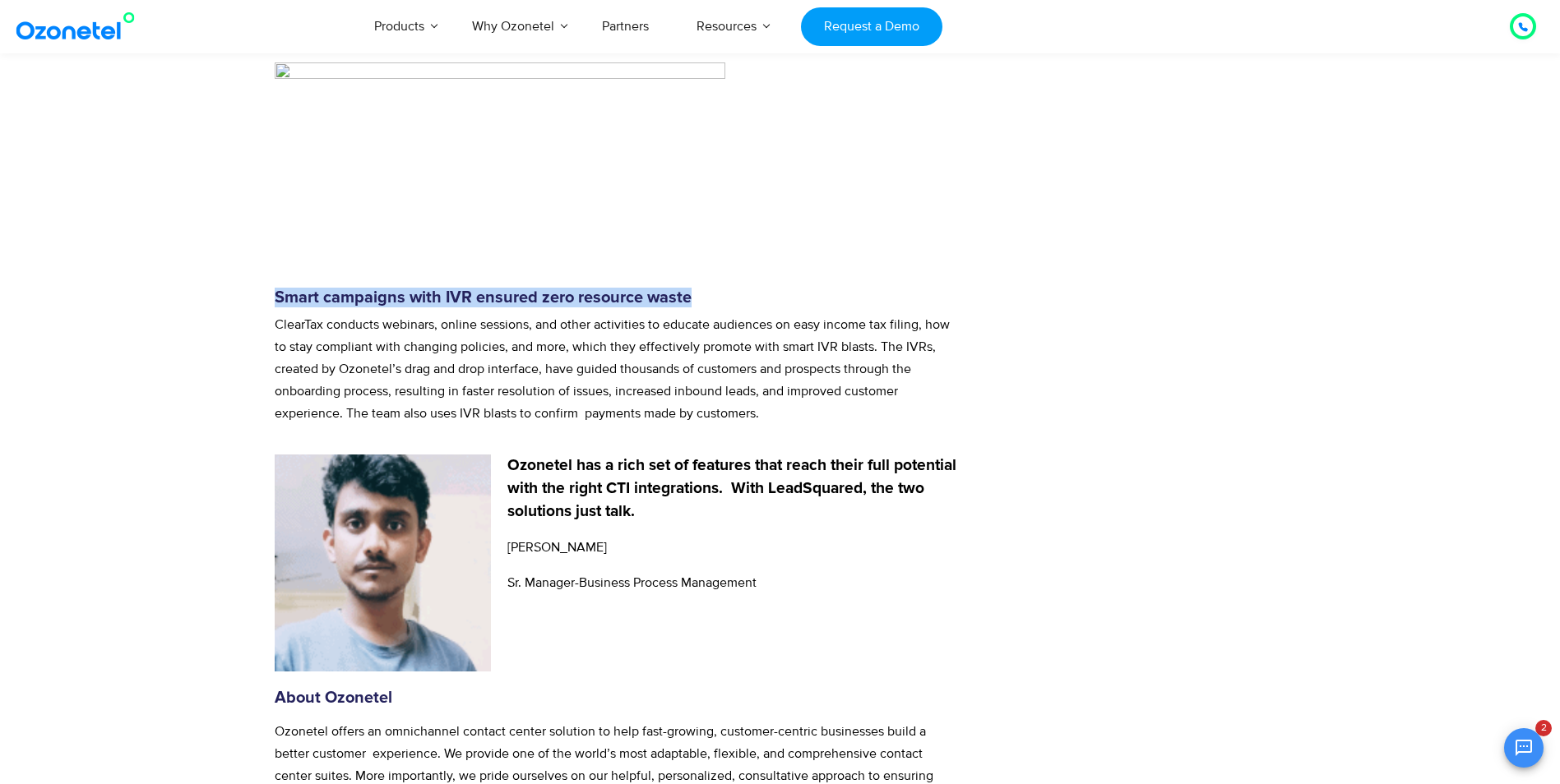
drag, startPoint x: 278, startPoint y: 292, endPoint x: 728, endPoint y: 298, distance: 450.0
click at [728, 298] on h5 "Smart campaigns with IVR ensured zero resource waste" at bounding box center [616, 297] width 685 height 20
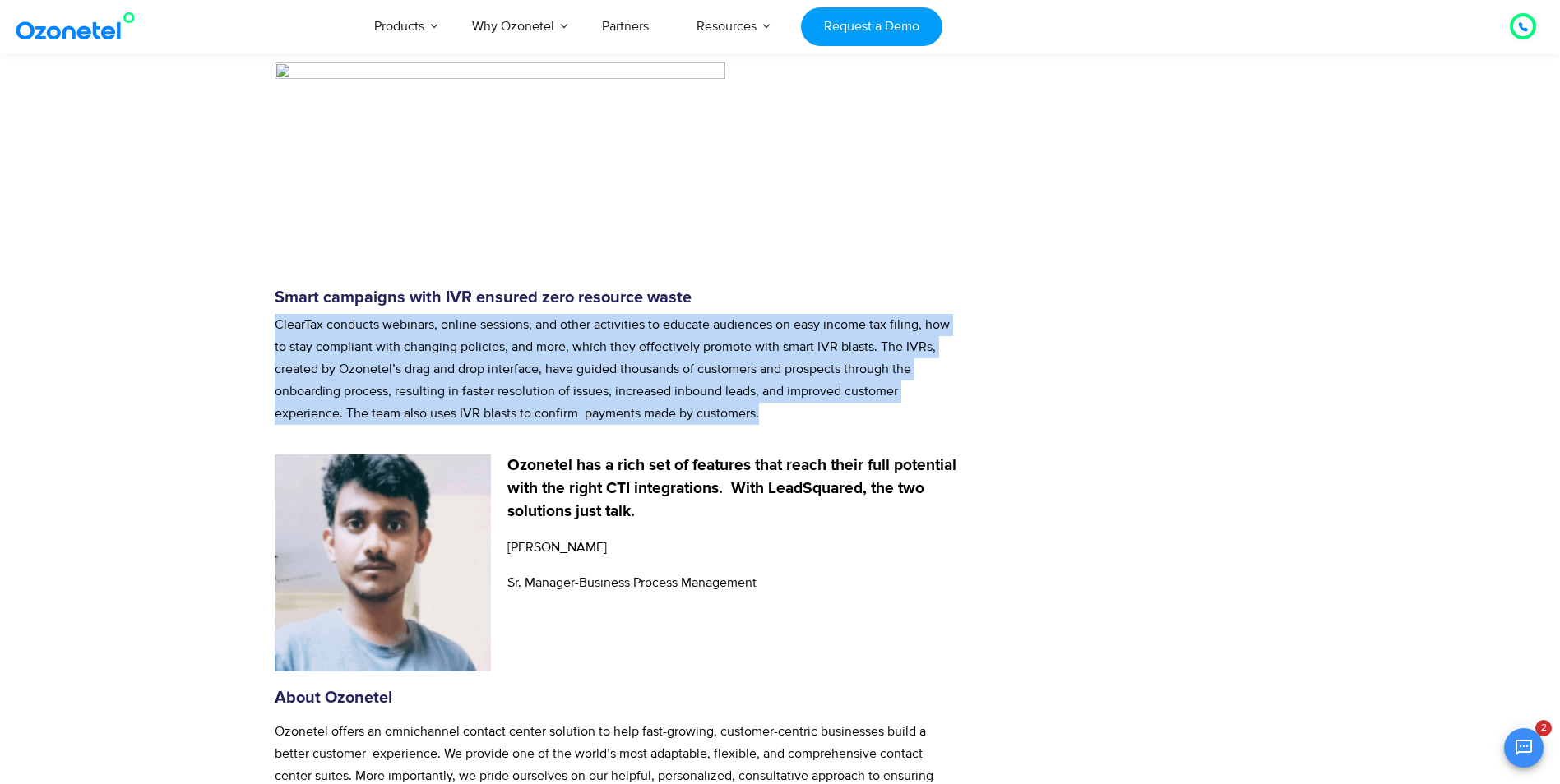
drag, startPoint x: 275, startPoint y: 323, endPoint x: 806, endPoint y: 419, distance: 539.6
click at [806, 419] on p "ClearTax conducts webinars, online sessions, and other activities to educate au…" at bounding box center [616, 369] width 685 height 111
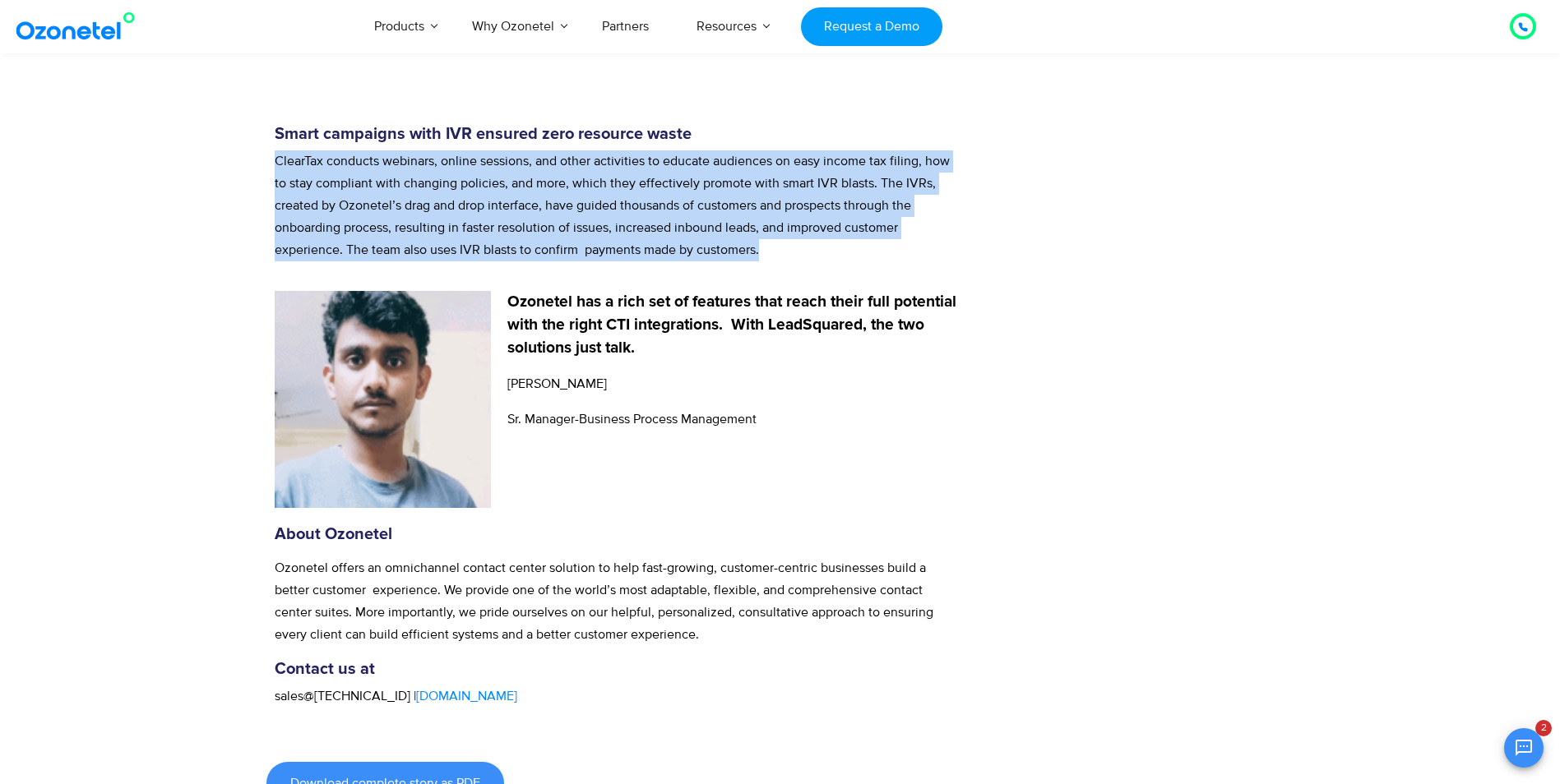
scroll to position [2959, 0]
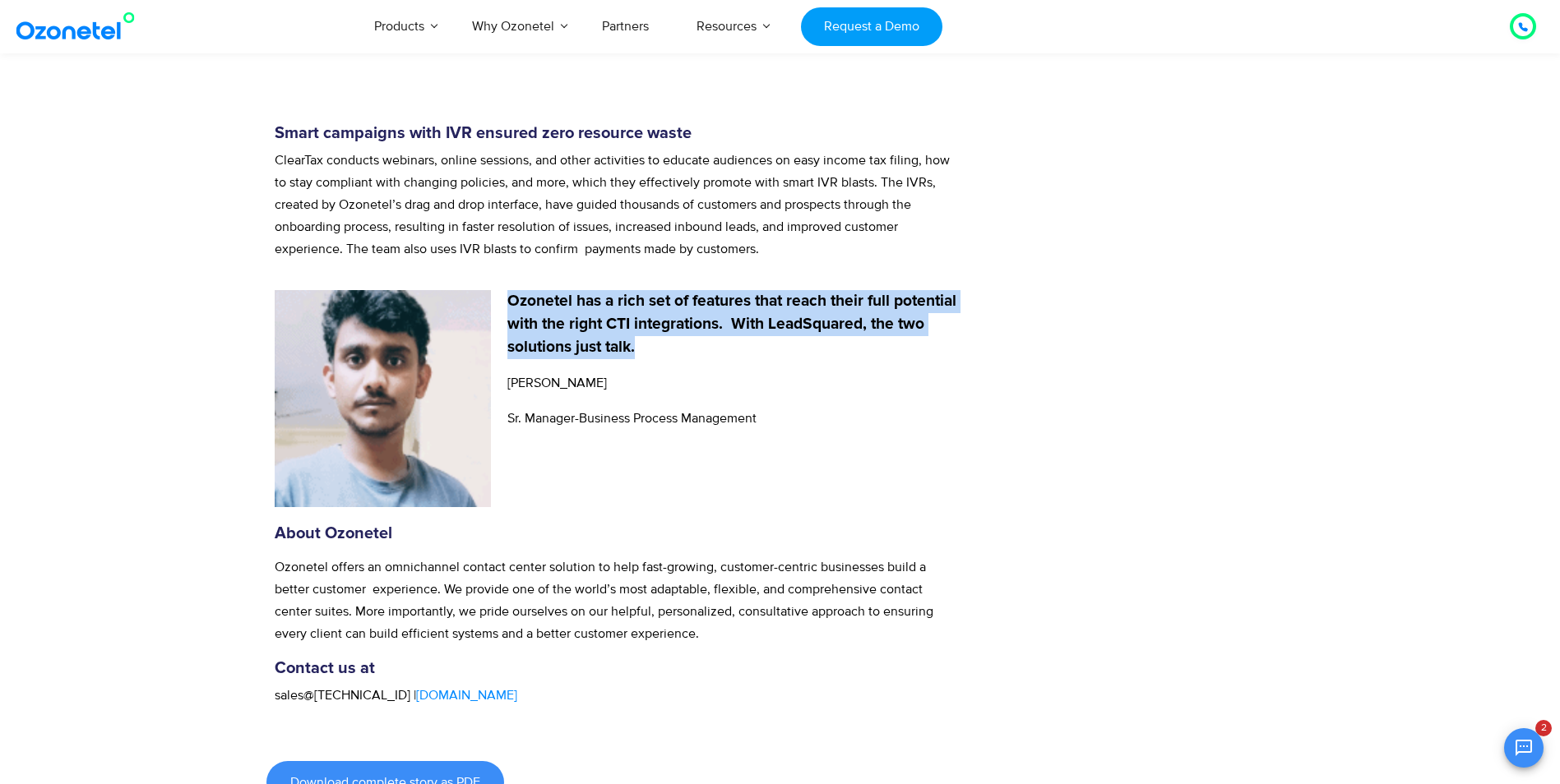
drag, startPoint x: 511, startPoint y: 296, endPoint x: 721, endPoint y: 344, distance: 215.4
click at [721, 344] on p "Ozonetel has a rich set of features that reach their full potential with the ri…" at bounding box center [732, 325] width 451 height 69
drag, startPoint x: 510, startPoint y: 382, endPoint x: 626, endPoint y: 380, distance: 116.0
click at [626, 380] on p "Sharath Bhandari" at bounding box center [732, 383] width 451 height 22
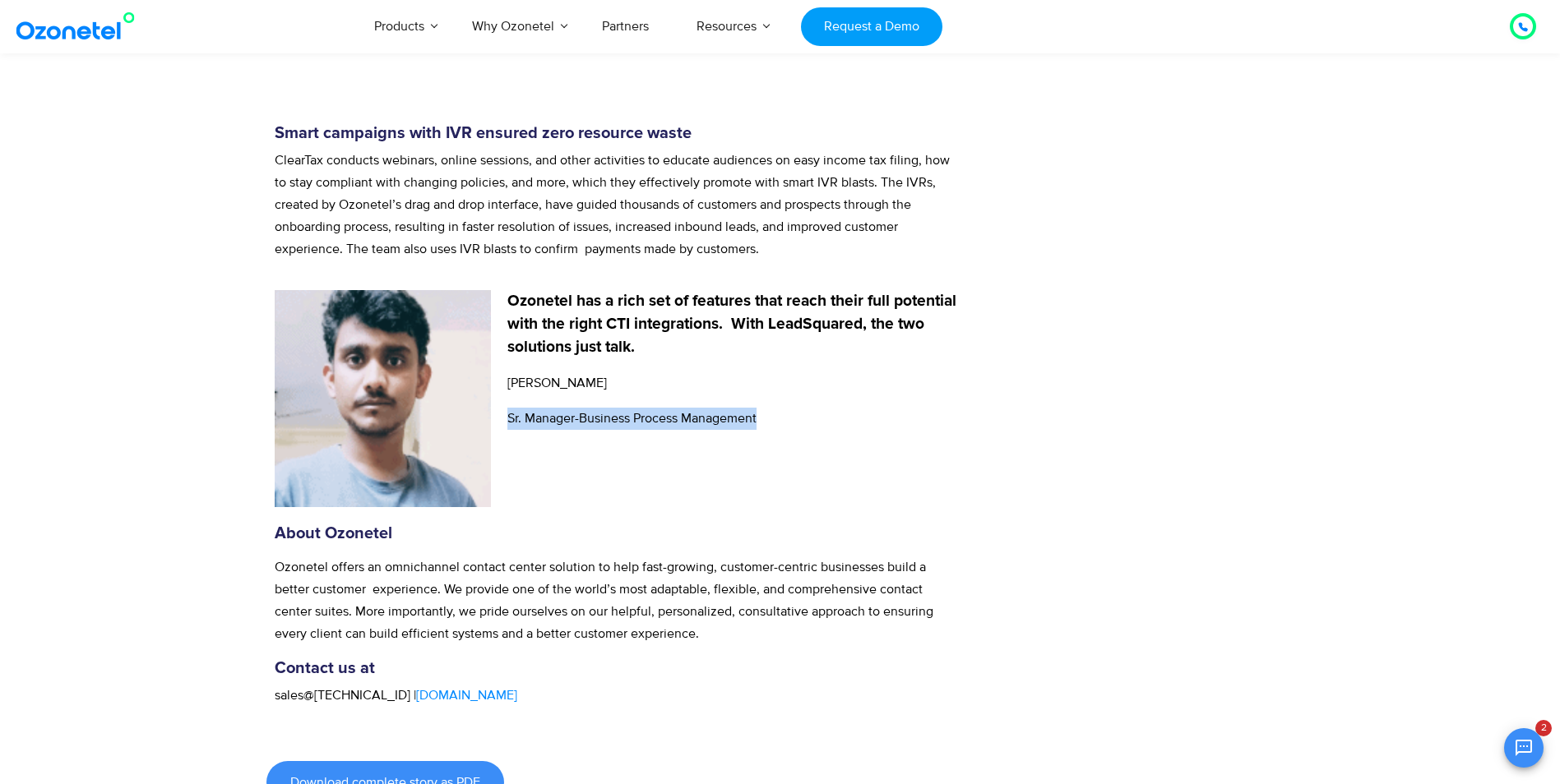
drag, startPoint x: 508, startPoint y: 418, endPoint x: 809, endPoint y: 414, distance: 301.0
click at [809, 414] on p "Sr. Manager-Business Process Management" at bounding box center [732, 419] width 451 height 22
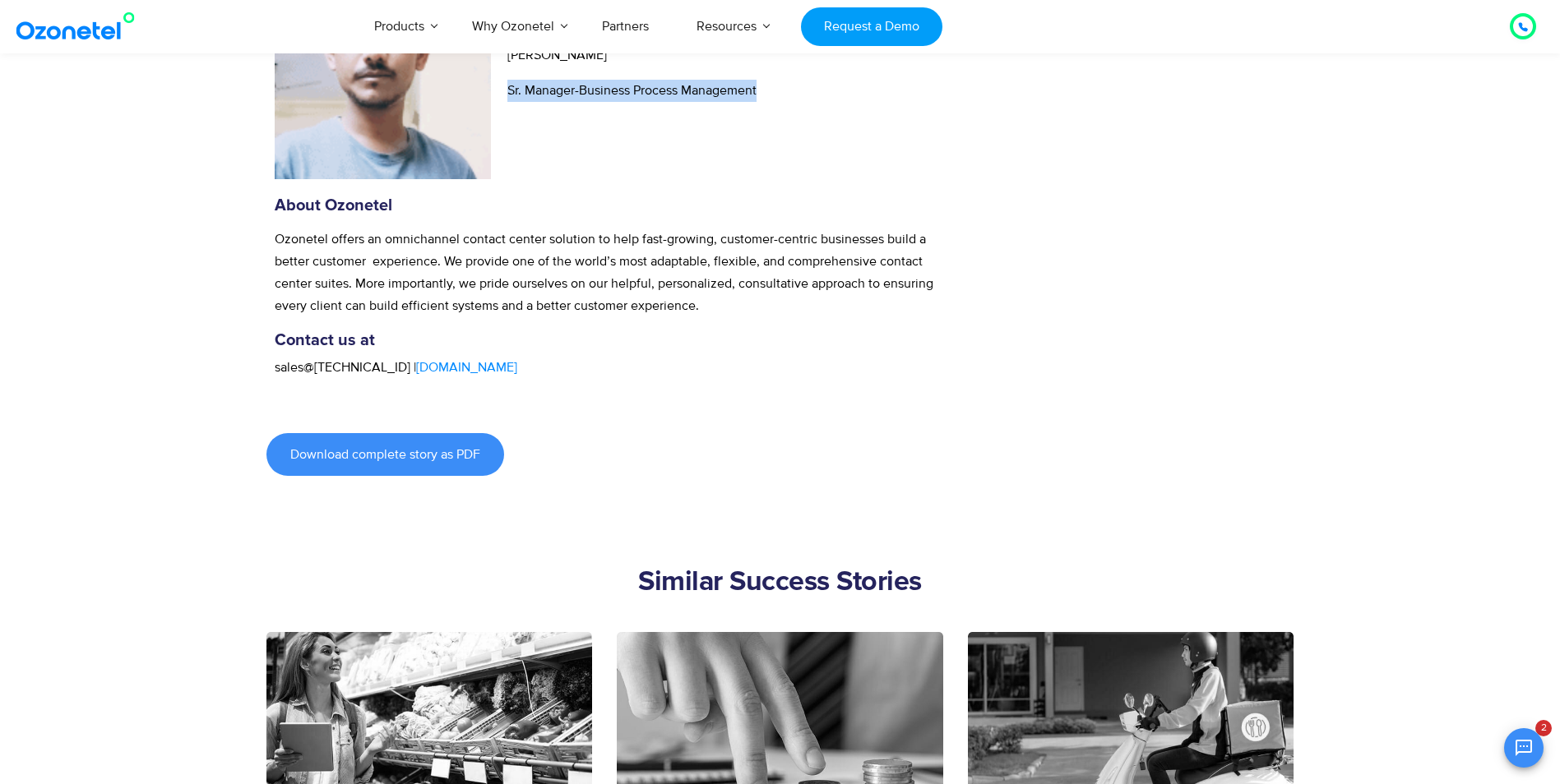
scroll to position [3288, 0]
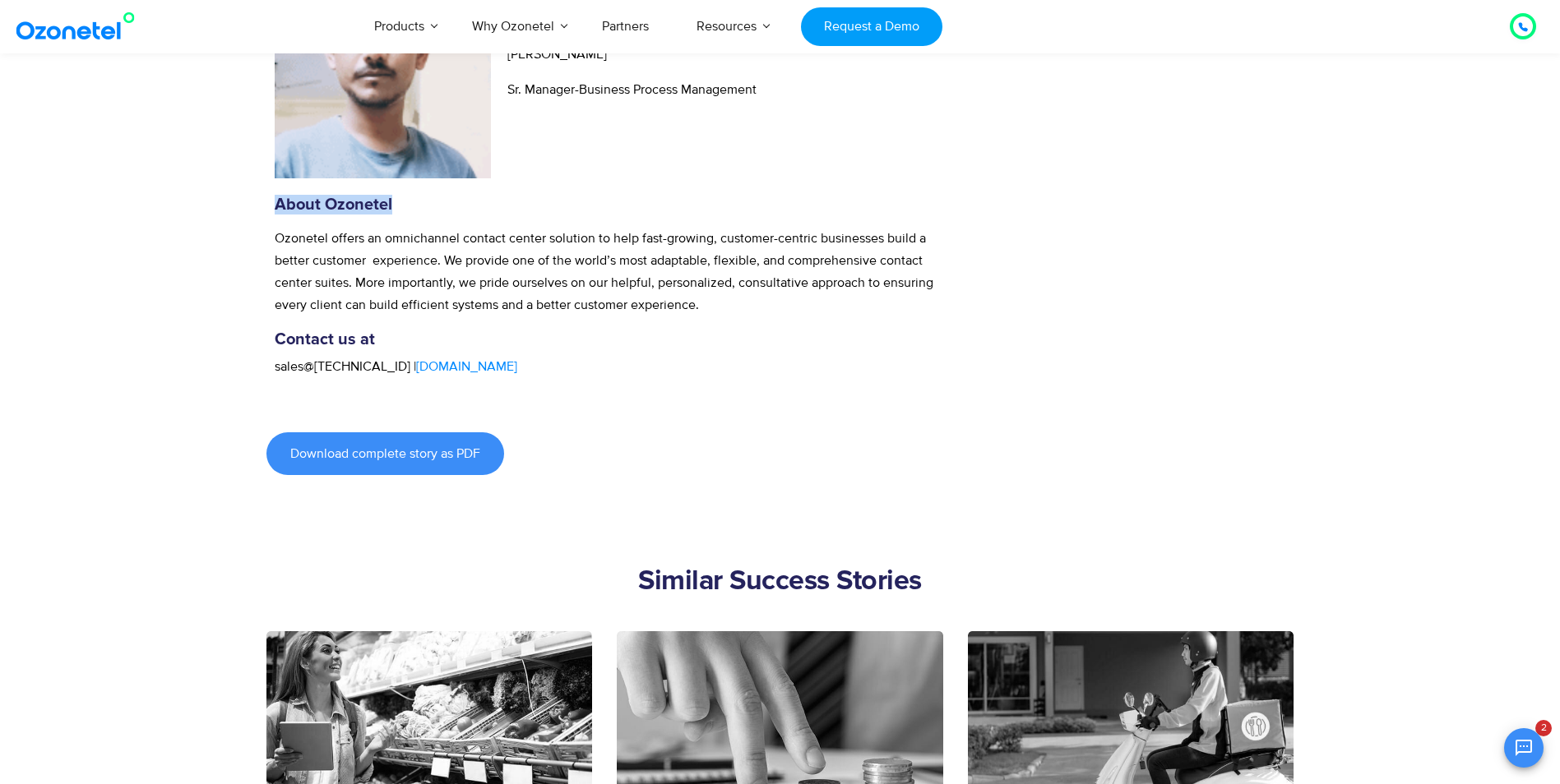
drag, startPoint x: 277, startPoint y: 202, endPoint x: 397, endPoint y: 199, distance: 120.0
click at [397, 199] on h5 "About Ozonetel" at bounding box center [616, 204] width 685 height 20
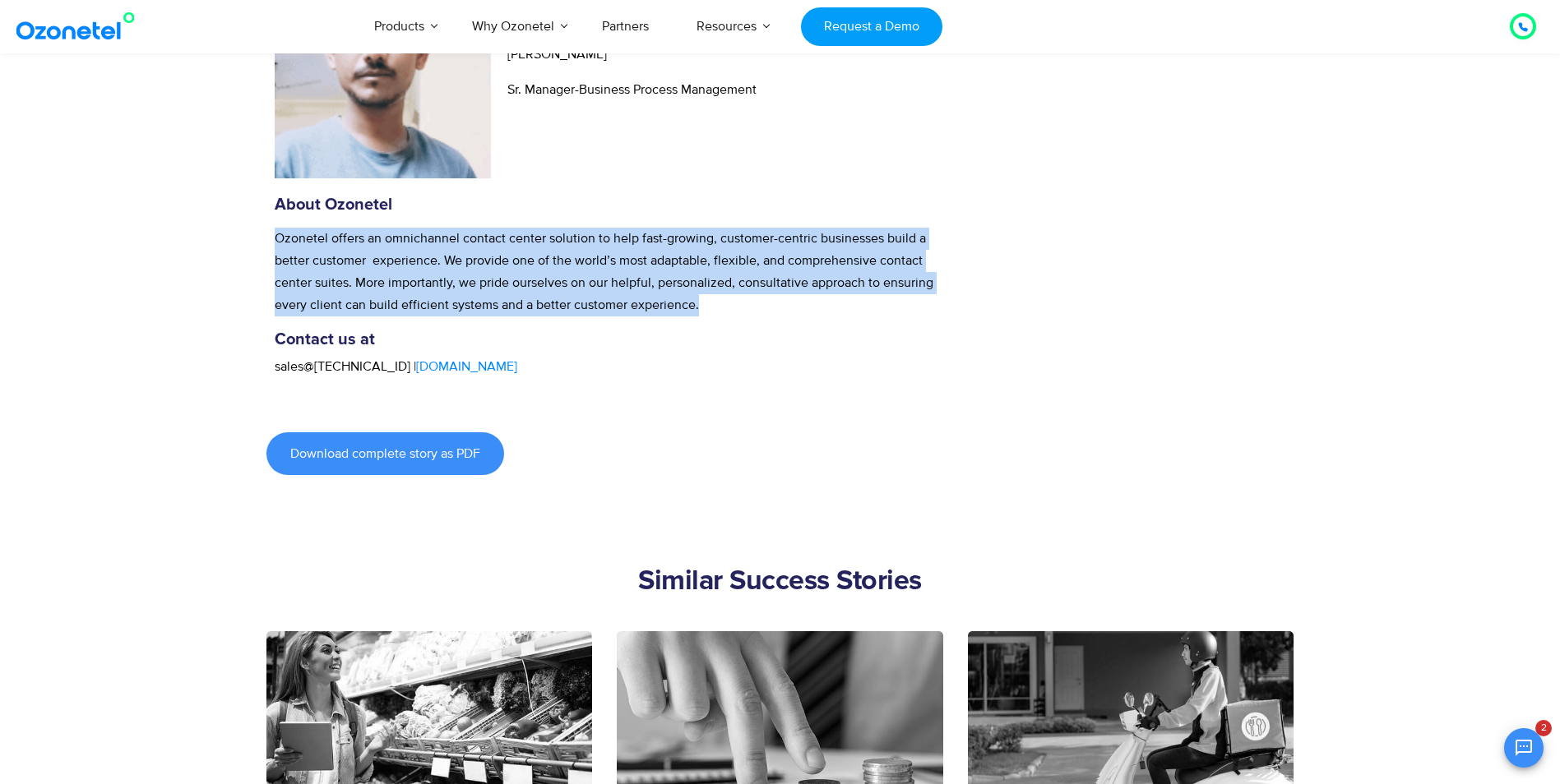
drag, startPoint x: 275, startPoint y: 236, endPoint x: 743, endPoint y: 310, distance: 473.8
click at [743, 310] on p "Ozonetel offers an omnichannel contact center solution to help fast-growing, cu…" at bounding box center [616, 272] width 685 height 89
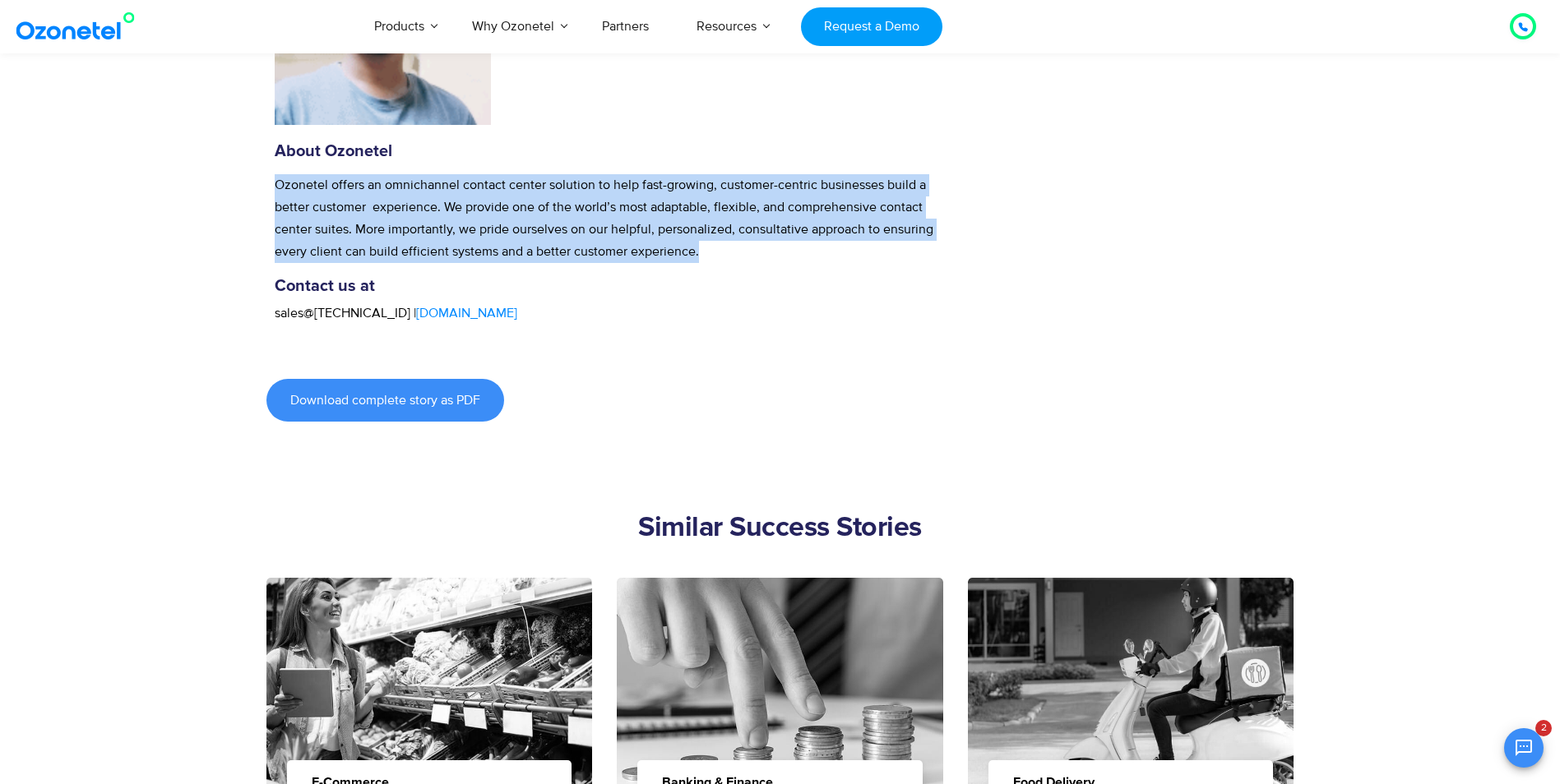
scroll to position [3370, 0]
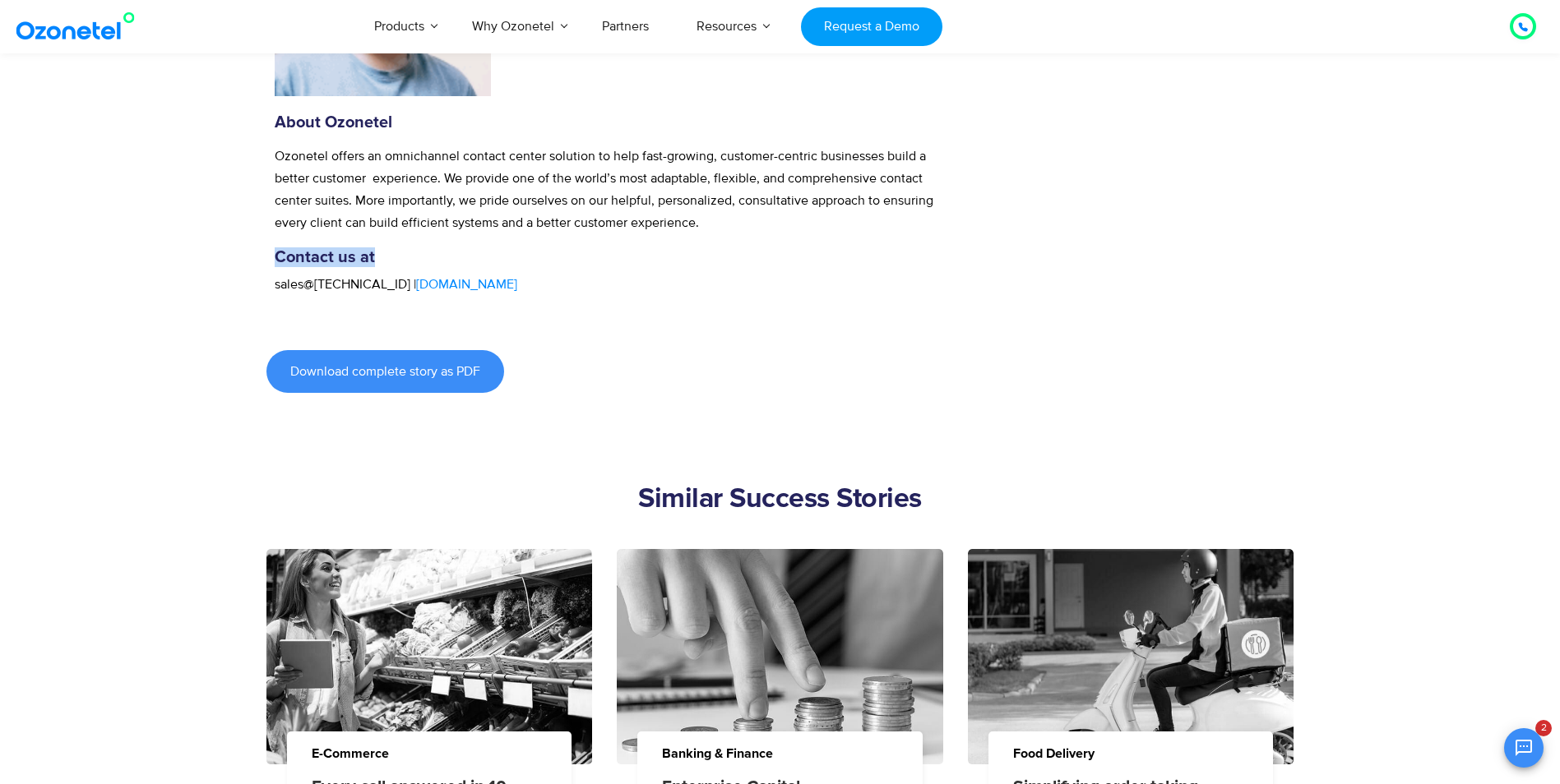
drag, startPoint x: 274, startPoint y: 250, endPoint x: 387, endPoint y: 258, distance: 113.3
click at [387, 258] on h5 "Contact us at" at bounding box center [616, 257] width 685 height 20
drag, startPoint x: 274, startPoint y: 283, endPoint x: 548, endPoint y: 289, distance: 274.1
click at [548, 289] on p "sales@10.230.20.107 | www.ozonetel.com" at bounding box center [616, 284] width 685 height 22
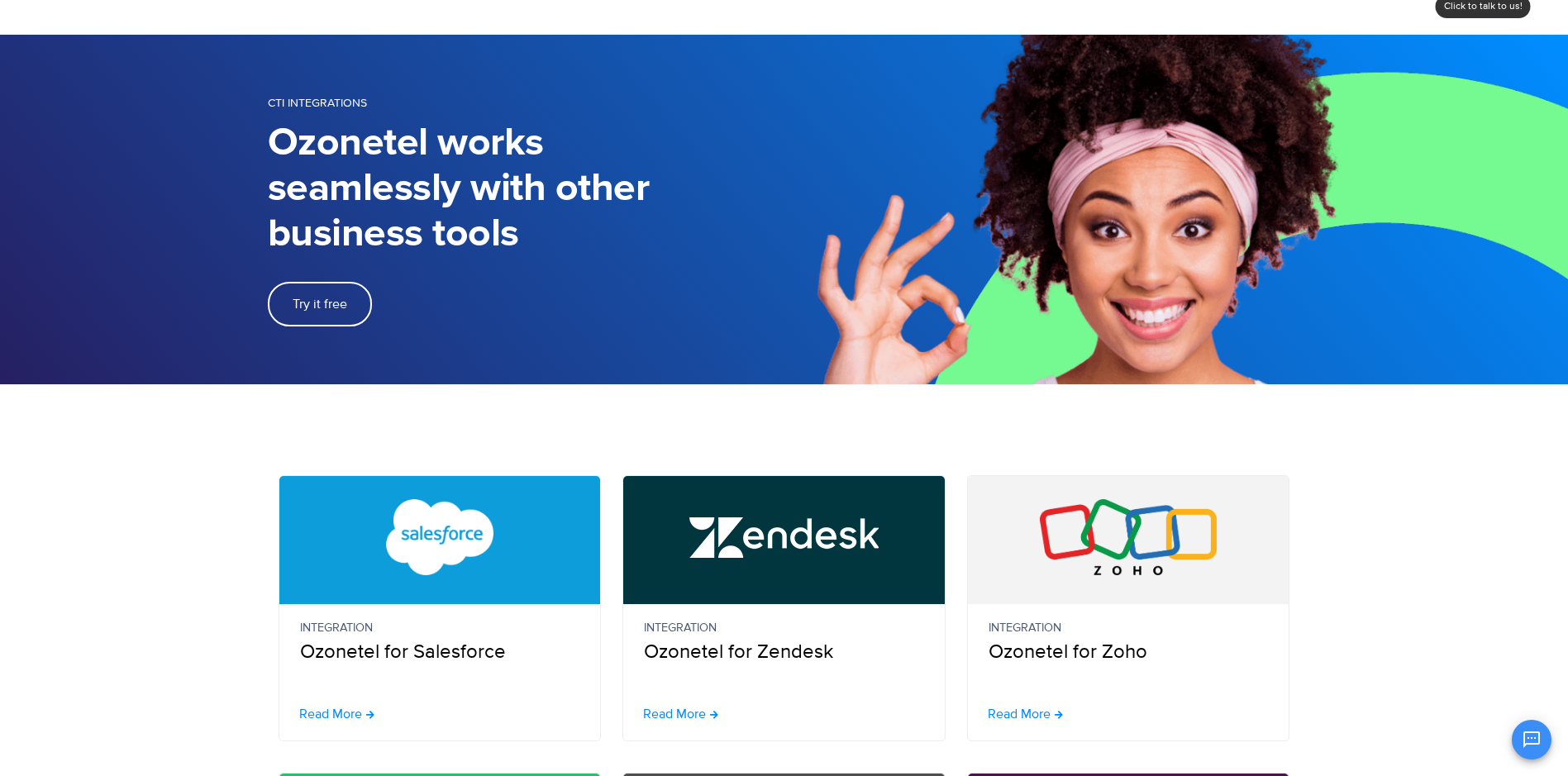
scroll to position [83, 0]
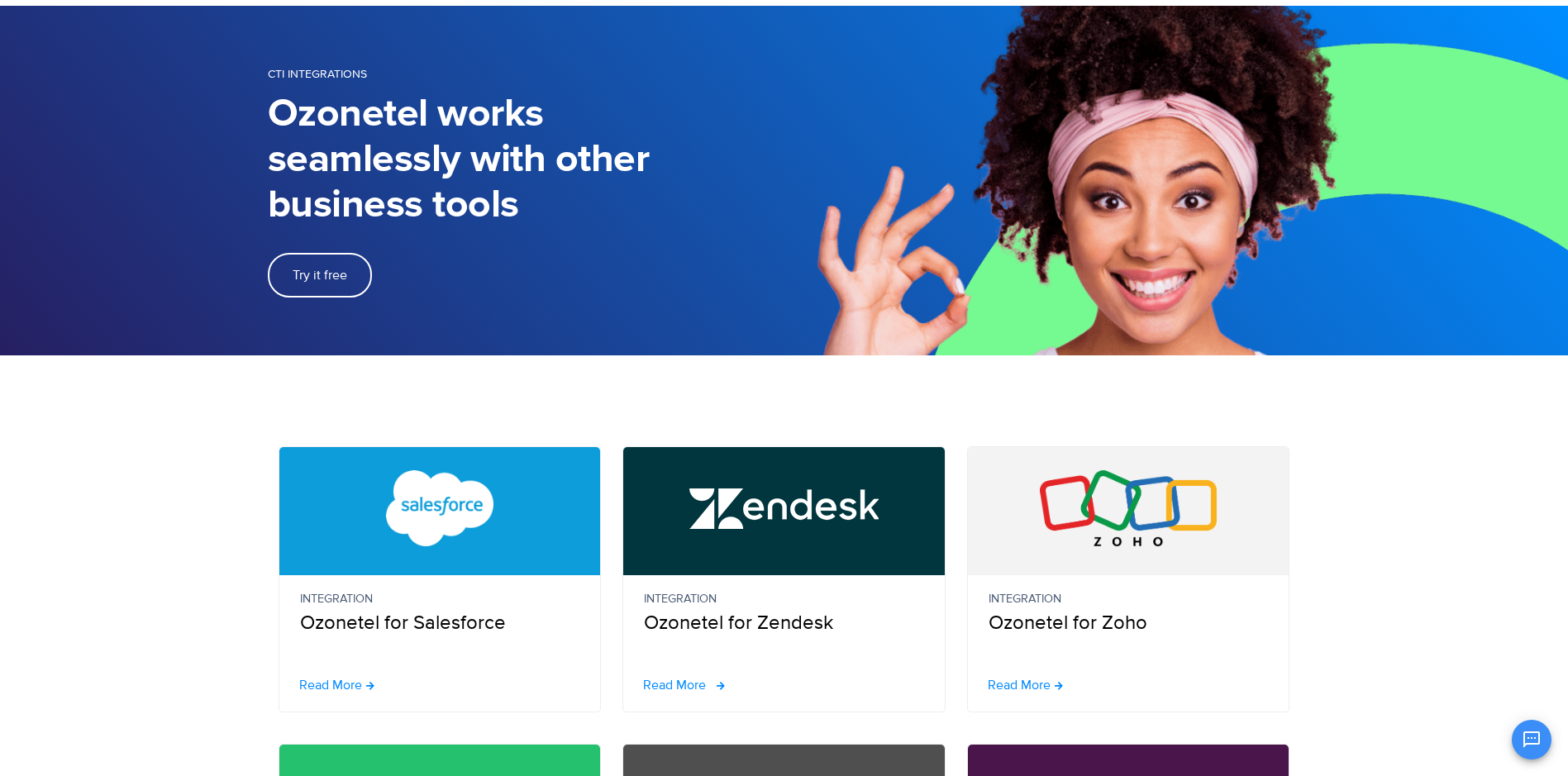
click at [695, 684] on span "Read More" at bounding box center [675, 685] width 63 height 13
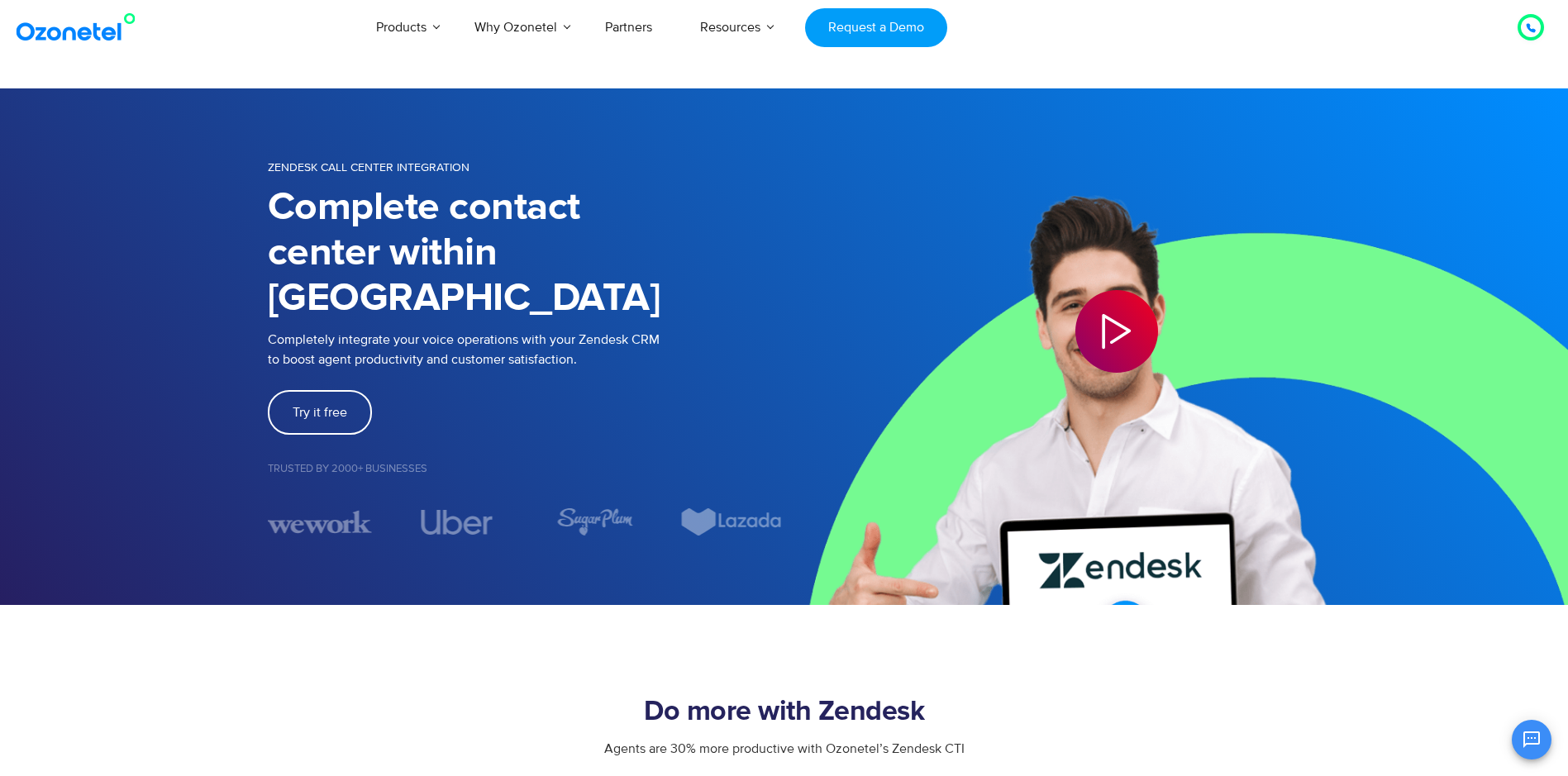
click at [1129, 325] on icon "Play Video" at bounding box center [1117, 331] width 83 height 83
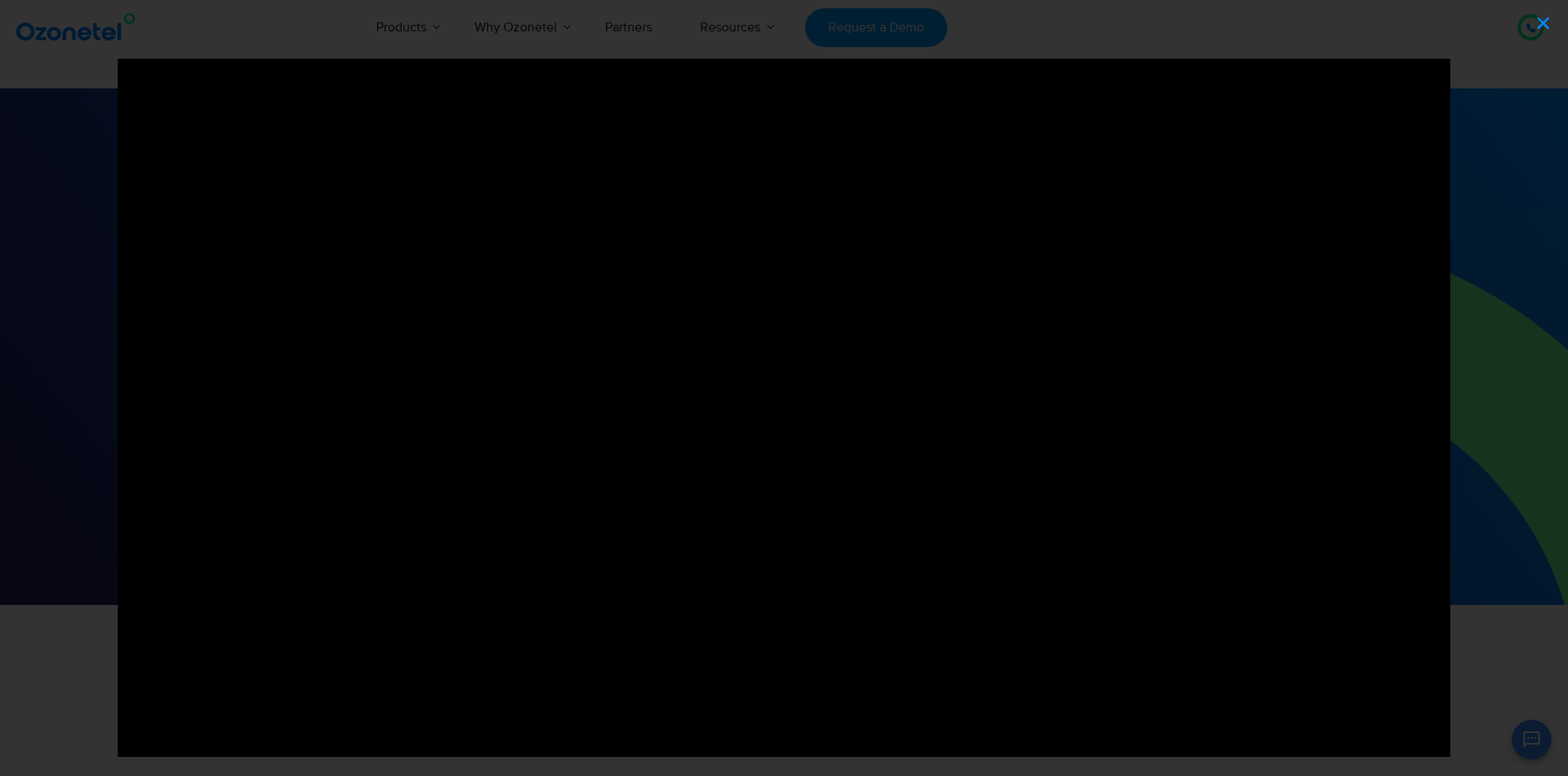
click at [1546, 25] on icon "Close (Esc)" at bounding box center [1542, 23] width 16 height 16
